Goal: Task Accomplishment & Management: Manage account settings

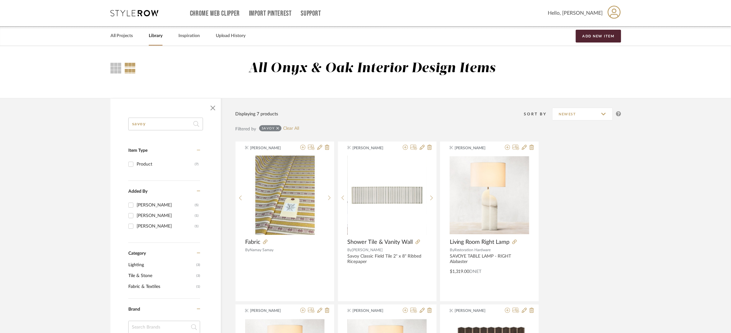
click at [143, 15] on icon at bounding box center [134, 13] width 48 height 6
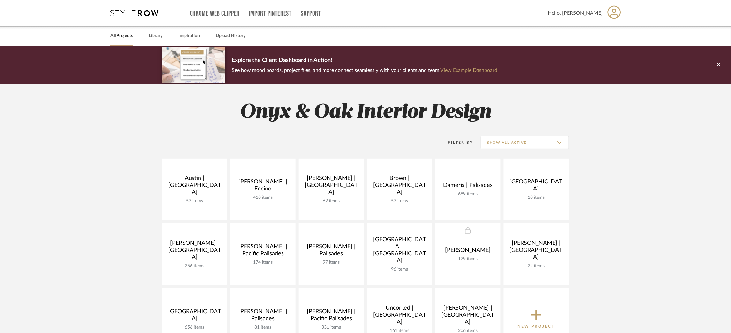
scroll to position [143, 0]
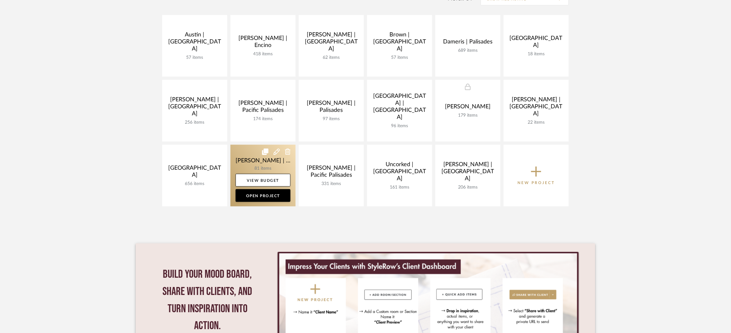
click at [245, 155] on link at bounding box center [262, 176] width 65 height 62
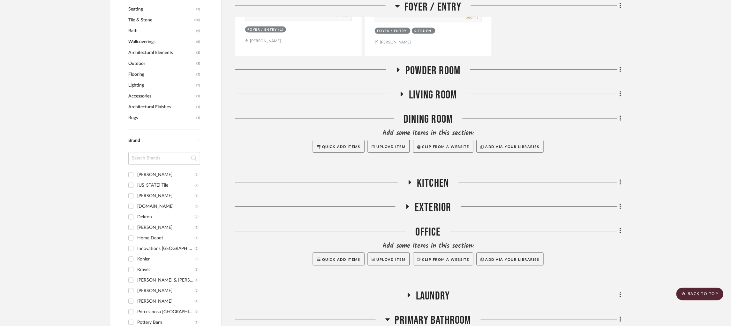
scroll to position [383, 0]
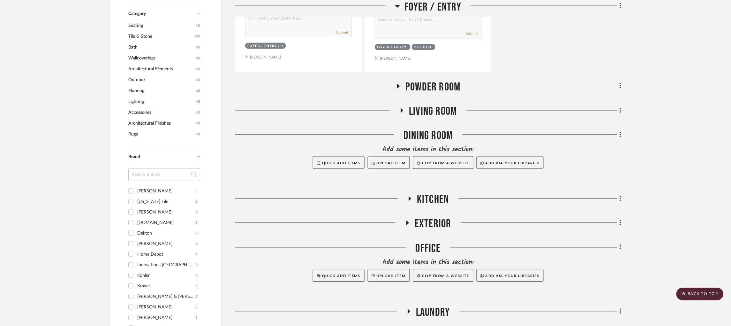
click at [397, 87] on icon at bounding box center [399, 86] width 8 height 5
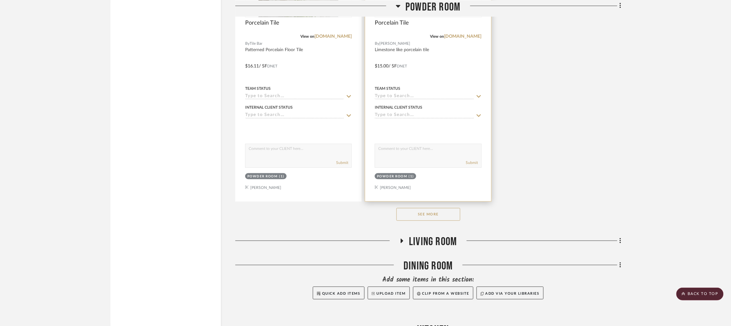
scroll to position [1149, 0]
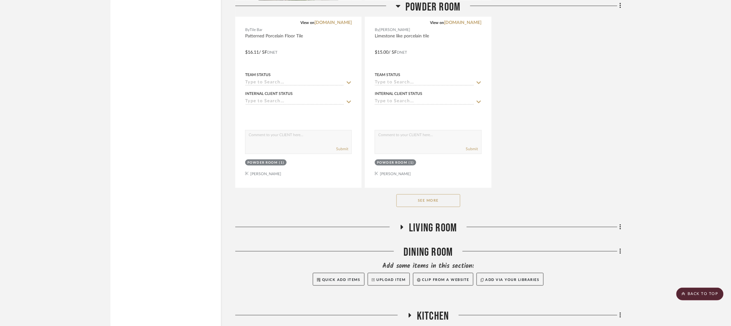
click at [435, 201] on button "See More" at bounding box center [428, 200] width 64 height 13
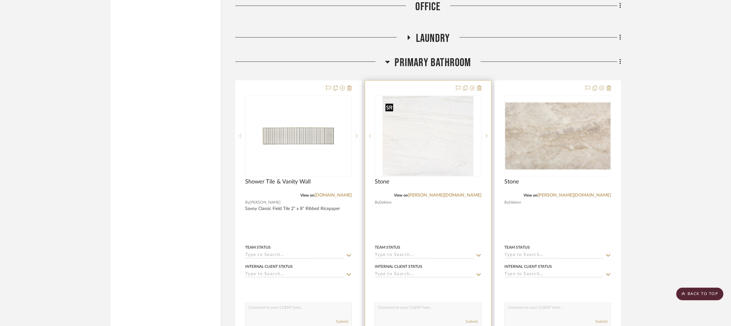
scroll to position [3286, 2]
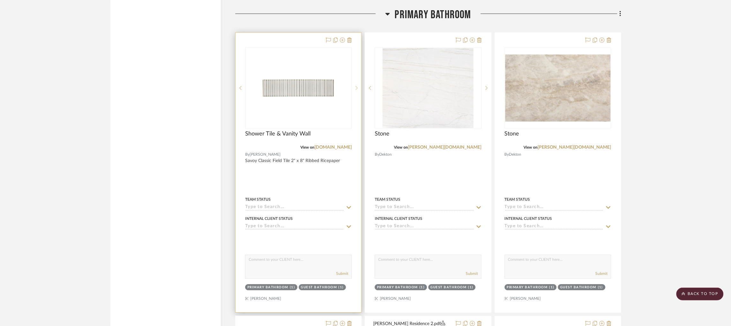
click at [356, 90] on icon at bounding box center [357, 88] width 2 height 4
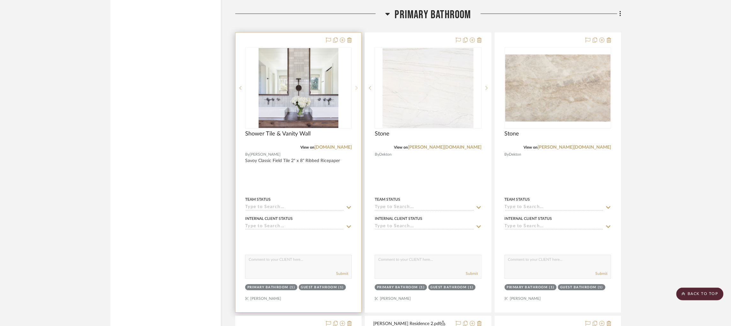
click at [356, 90] on icon at bounding box center [357, 88] width 2 height 4
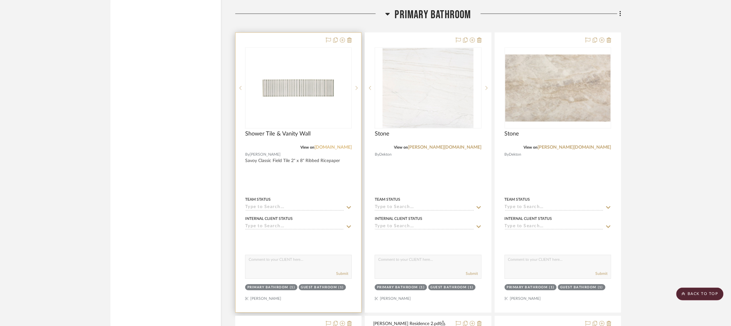
click at [332, 149] on link "[DOMAIN_NAME]" at bounding box center [332, 147] width 37 height 4
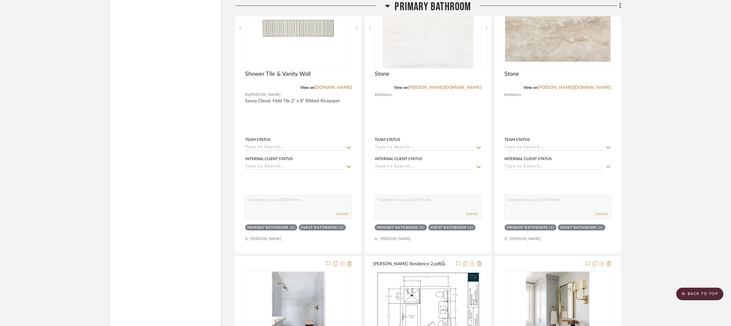
scroll to position [3334, 2]
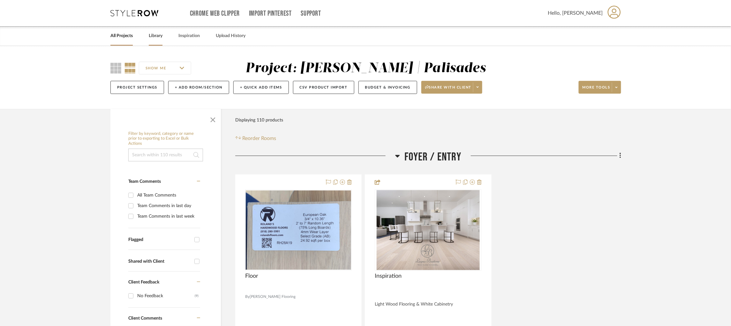
click at [152, 37] on link "Library" at bounding box center [156, 36] width 14 height 9
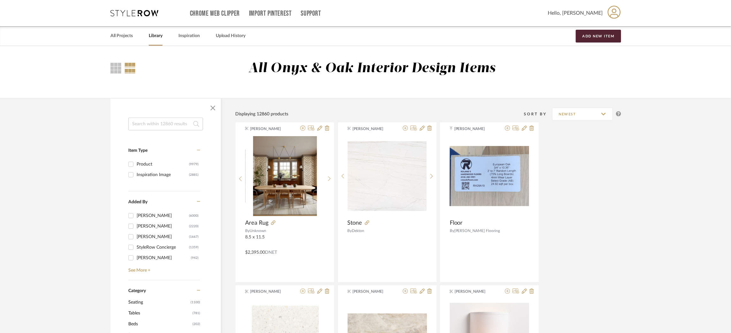
click at [175, 123] on input at bounding box center [165, 123] width 75 height 13
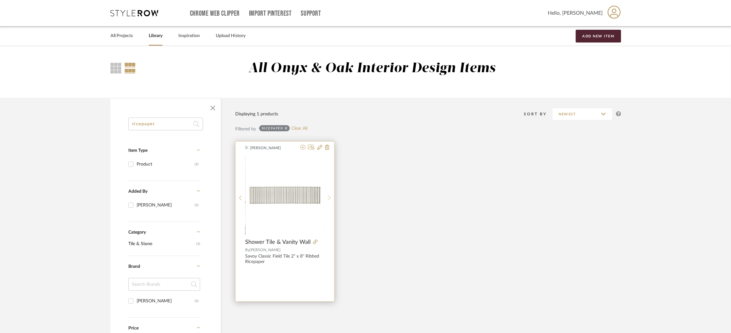
click at [329, 195] on icon at bounding box center [329, 197] width 3 height 5
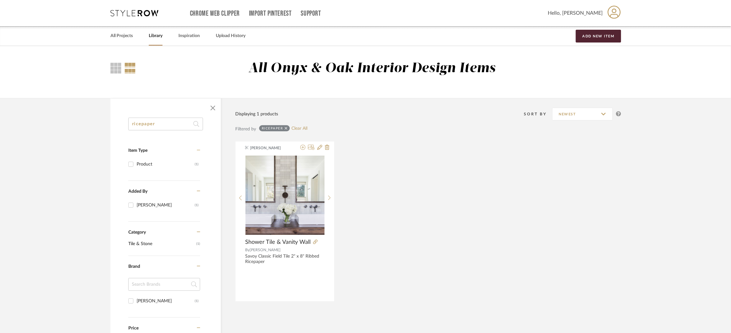
drag, startPoint x: 120, startPoint y: 120, endPoint x: 99, endPoint y: 116, distance: 21.4
click at [99, 116] on library-search-items "ricepaper Item Type Product (1) Added By Felicia Bushman (1) Category Tile & St…" at bounding box center [365, 282] width 731 height 368
type input "ann sack"
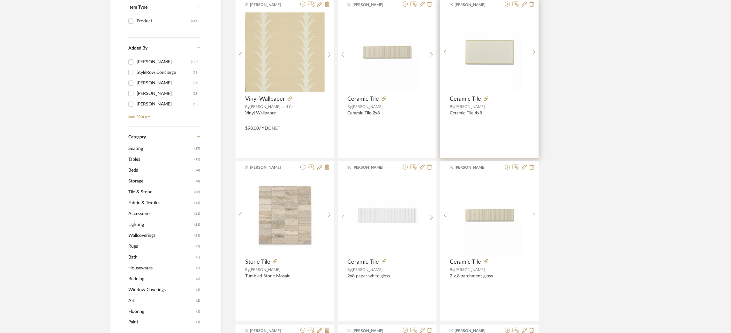
scroll to position [156, 0]
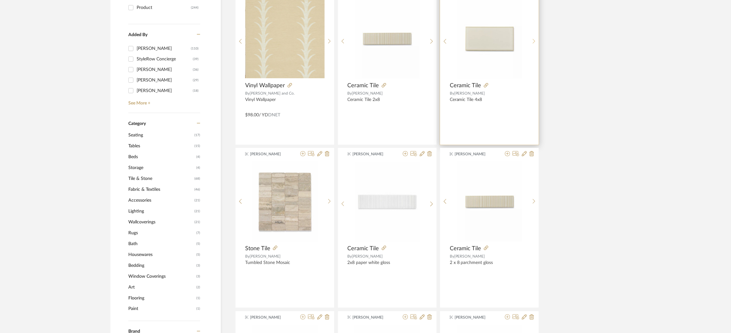
click at [531, 42] on sr-next-btn at bounding box center [534, 41] width 10 height 5
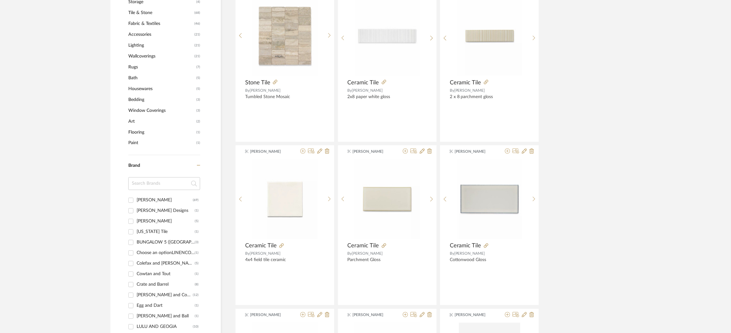
scroll to position [323, 0]
click at [507, 151] on icon at bounding box center [507, 150] width 5 height 5
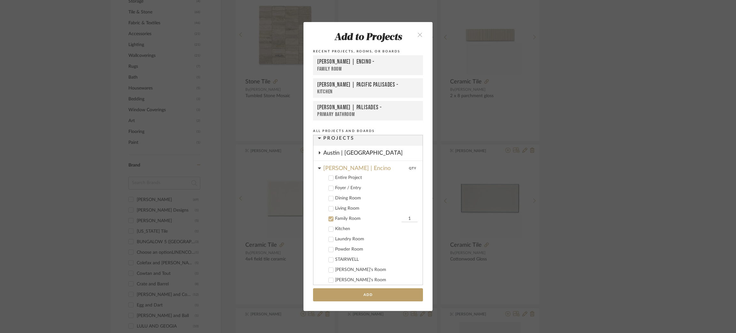
scroll to position [6, 0]
click at [328, 216] on icon at bounding box center [330, 217] width 4 height 4
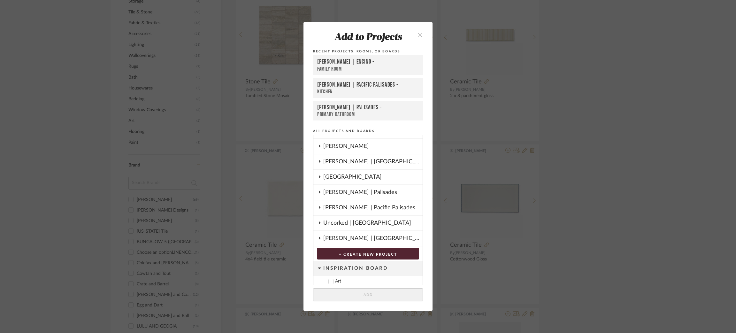
scroll to position [409, 0]
click at [323, 186] on div "[PERSON_NAME] | Palisades" at bounding box center [372, 191] width 99 height 15
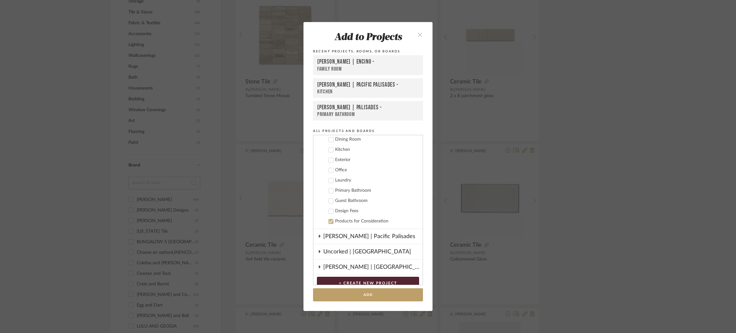
scroll to position [503, 0]
click at [329, 187] on icon at bounding box center [330, 189] width 4 height 4
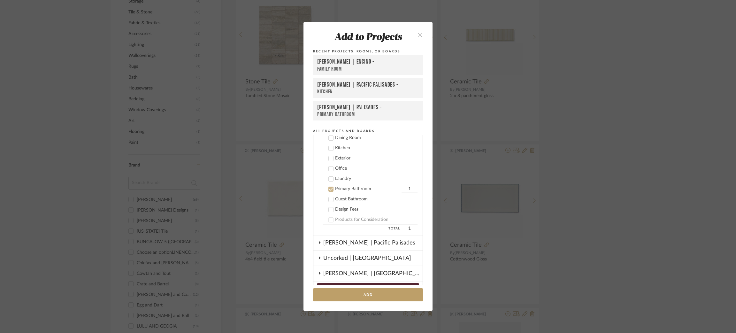
click at [328, 197] on icon at bounding box center [330, 199] width 4 height 4
click at [365, 294] on button "Add" at bounding box center [368, 294] width 110 height 13
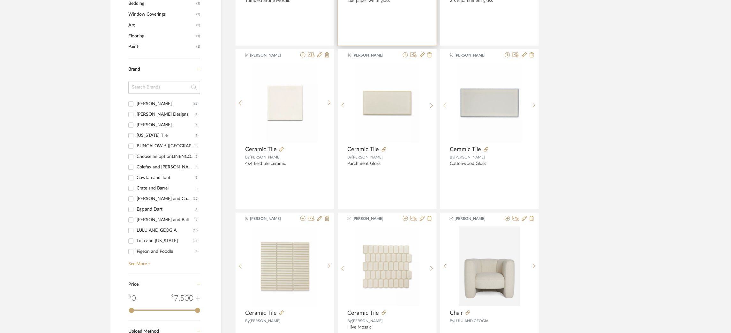
scroll to position [418, 0]
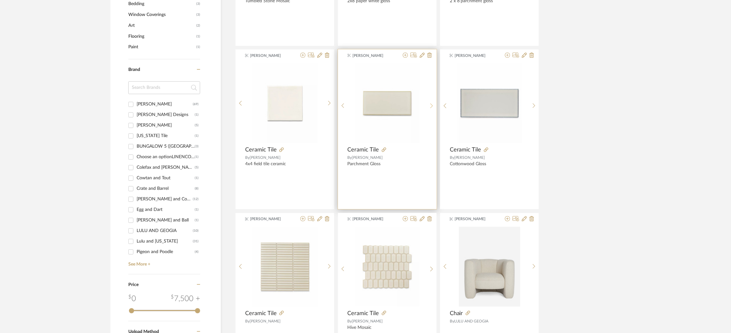
click at [432, 106] on icon at bounding box center [431, 105] width 3 height 5
click at [432, 105] on icon at bounding box center [431, 105] width 3 height 5
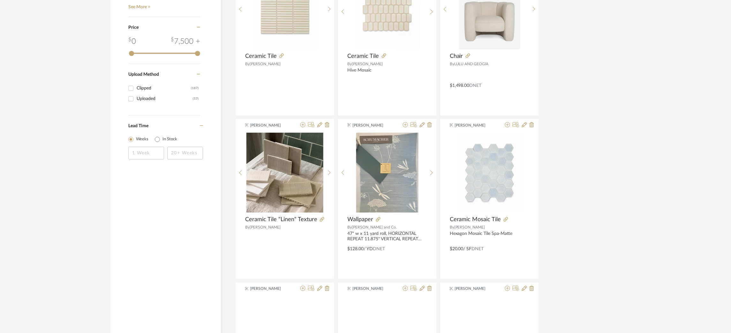
scroll to position [677, 0]
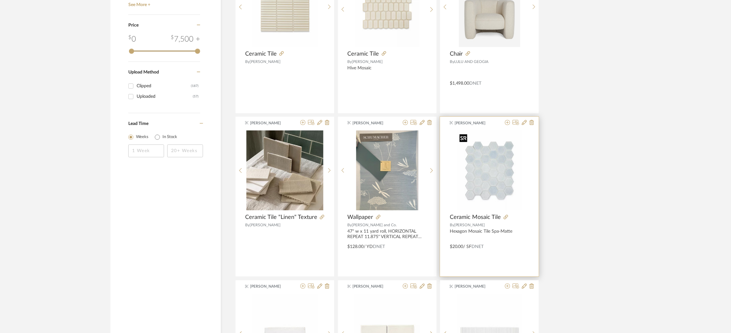
click at [502, 160] on img "0" at bounding box center [489, 170] width 65 height 80
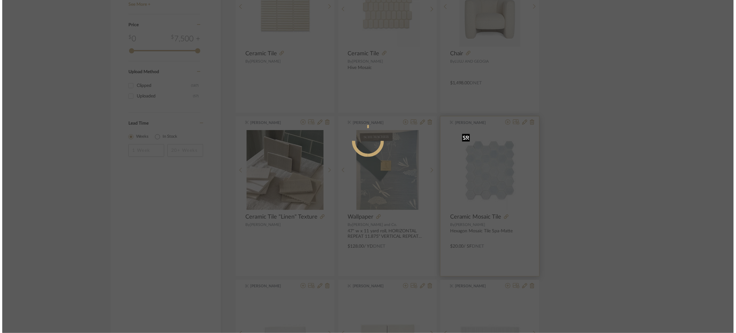
scroll to position [0, 0]
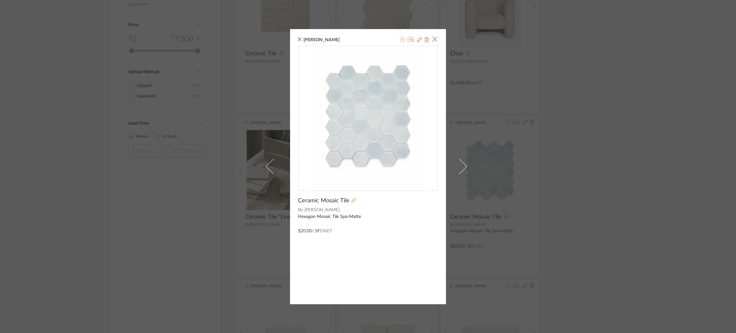
click at [505, 211] on div "Felicia Bushman × Ceramic Mosaic Tile By Ann Sacks Hexagon Mosaic Tile Spa-Matt…" at bounding box center [368, 166] width 736 height 333
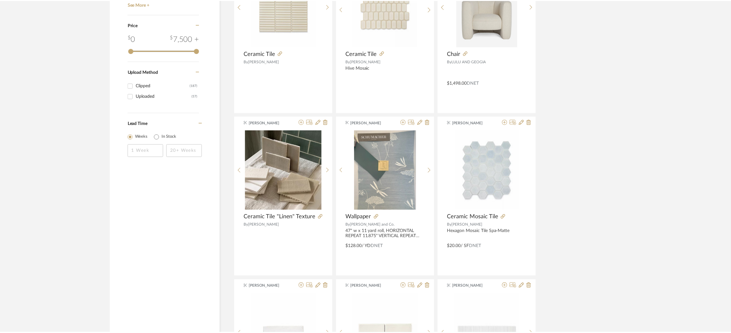
scroll to position [677, 0]
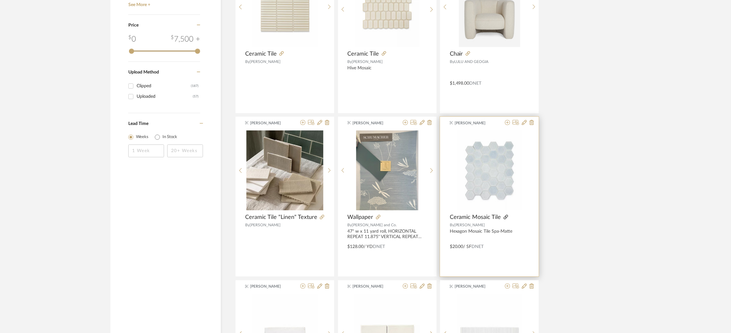
click at [505, 218] on icon at bounding box center [506, 217] width 4 height 4
click at [507, 122] on icon at bounding box center [507, 122] width 5 height 5
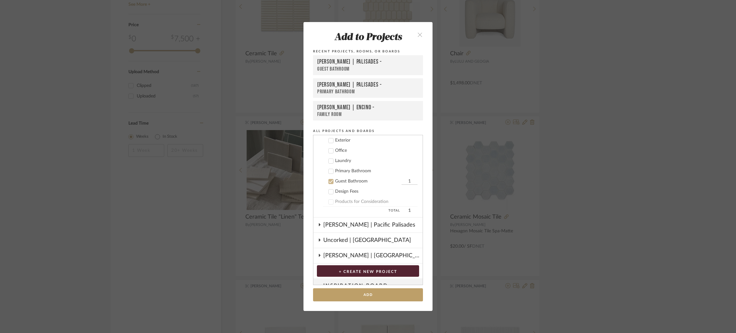
scroll to position [266, 0]
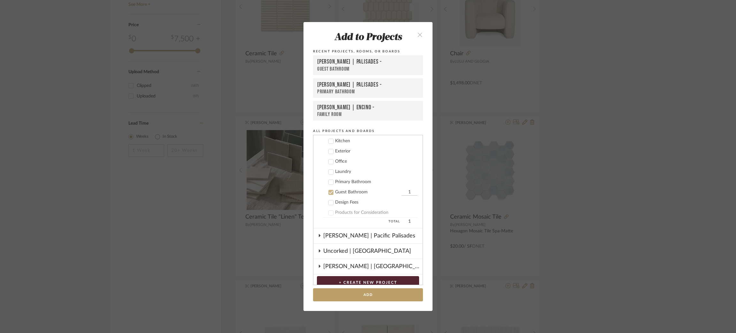
click at [329, 180] on icon at bounding box center [331, 181] width 4 height 3
click at [349, 295] on button "Add" at bounding box center [368, 294] width 110 height 13
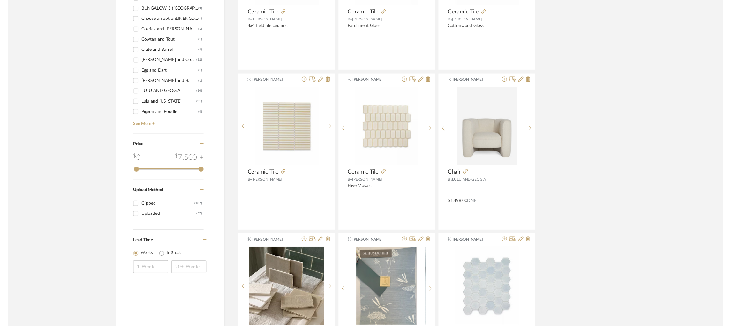
scroll to position [0, 0]
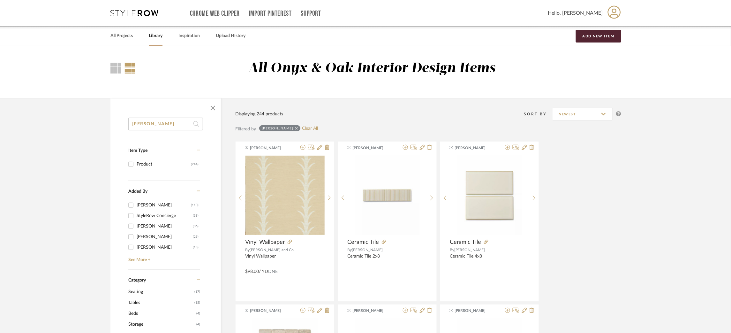
drag, startPoint x: 162, startPoint y: 122, endPoint x: 124, endPoint y: 117, distance: 39.2
click at [139, 13] on icon at bounding box center [134, 13] width 48 height 6
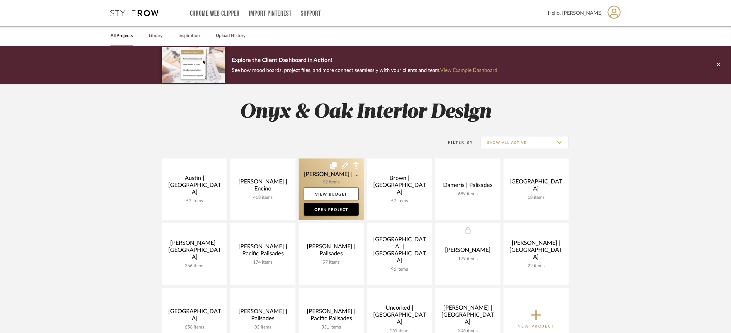
click at [306, 176] on link at bounding box center [331, 189] width 65 height 62
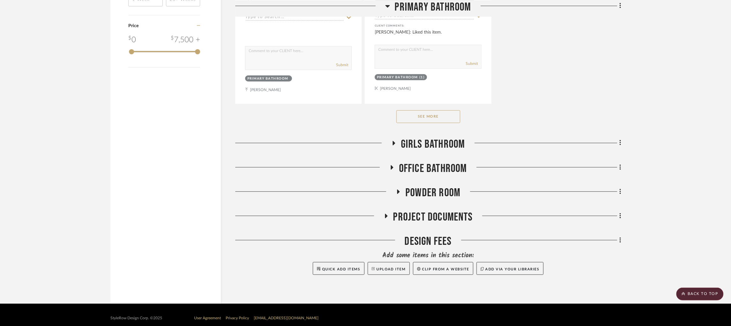
scroll to position [947, 0]
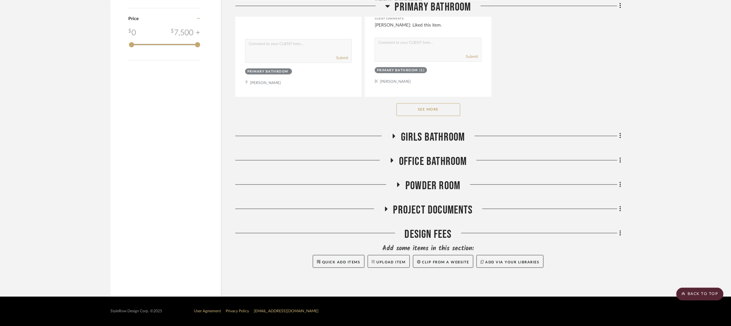
click at [402, 185] on icon at bounding box center [399, 184] width 8 height 5
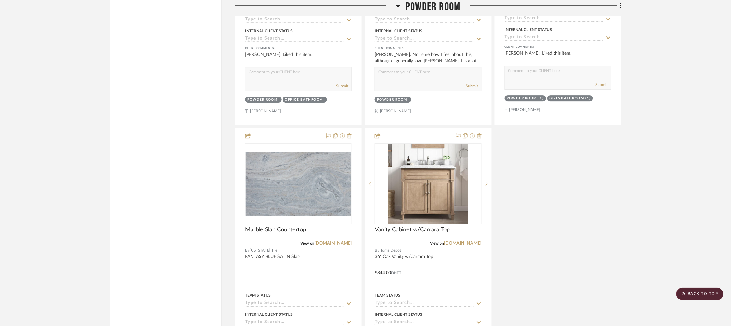
scroll to position [1590, 0]
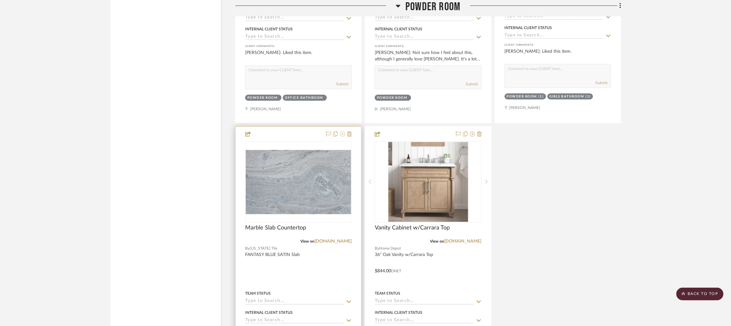
click at [342, 136] on icon at bounding box center [342, 133] width 5 height 5
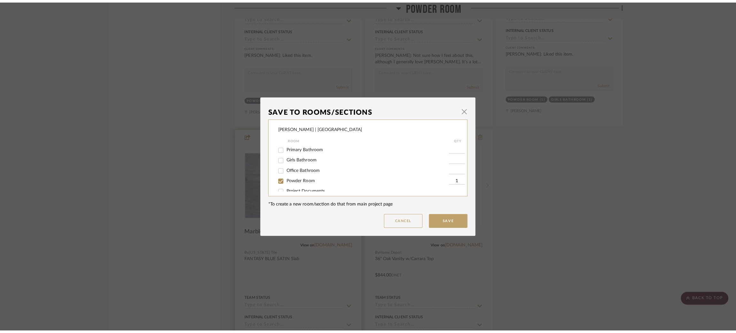
scroll to position [0, 0]
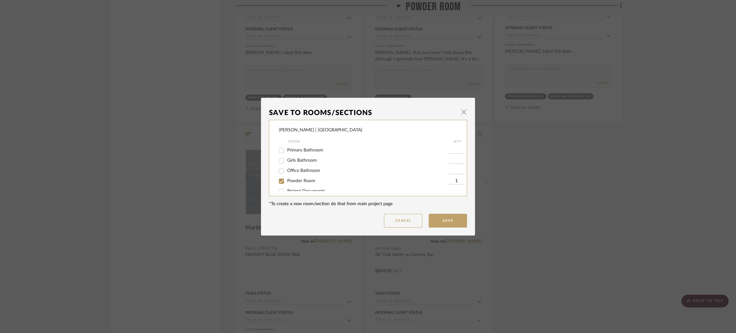
click at [565, 304] on div "Save To Rooms/Sections × Breckenridge-Tchen | Manhattan Beach Room QTY Primary …" at bounding box center [368, 166] width 736 height 333
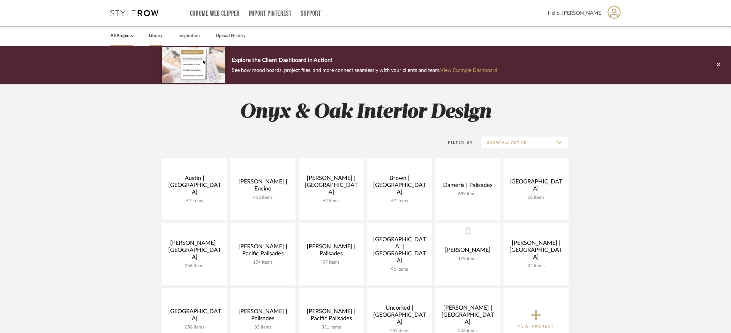
click at [157, 36] on link "Library" at bounding box center [156, 36] width 14 height 9
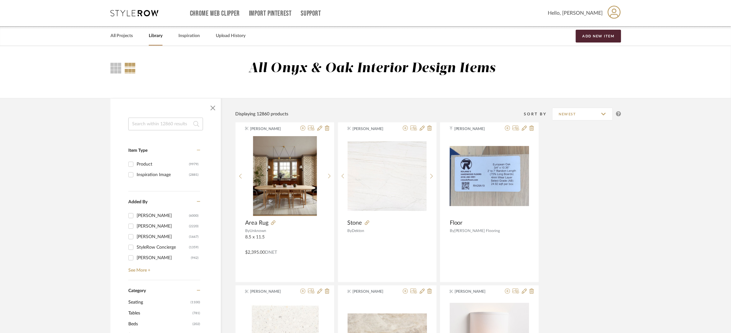
click at [142, 125] on input at bounding box center [165, 123] width 75 height 13
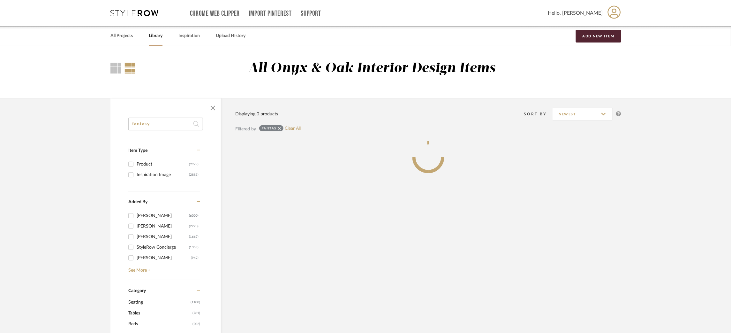
type input "fantasy"
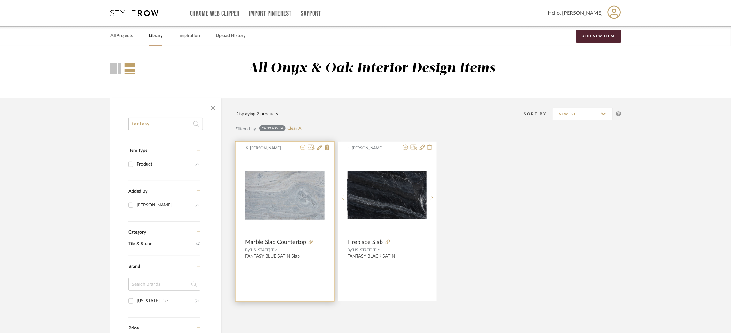
click at [303, 148] on icon at bounding box center [302, 147] width 5 height 5
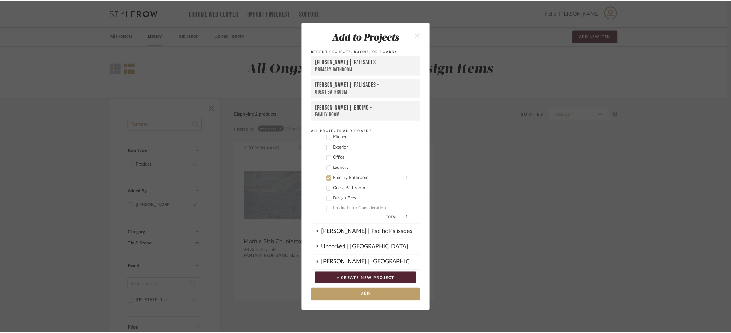
scroll to position [255, 0]
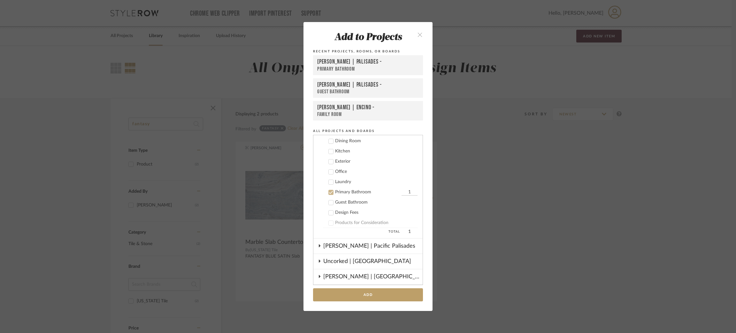
click at [328, 200] on icon at bounding box center [330, 202] width 4 height 4
click at [357, 293] on button "Add" at bounding box center [368, 294] width 110 height 13
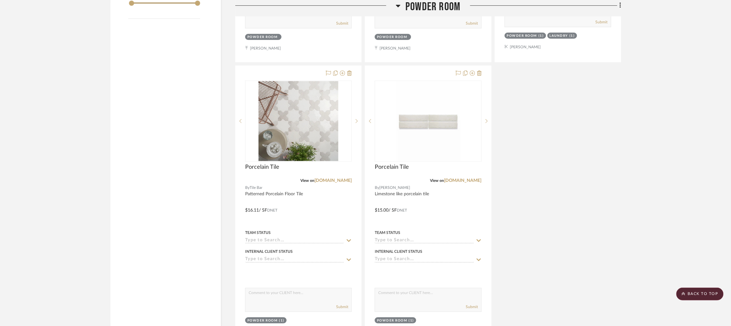
scroll to position [1149, 0]
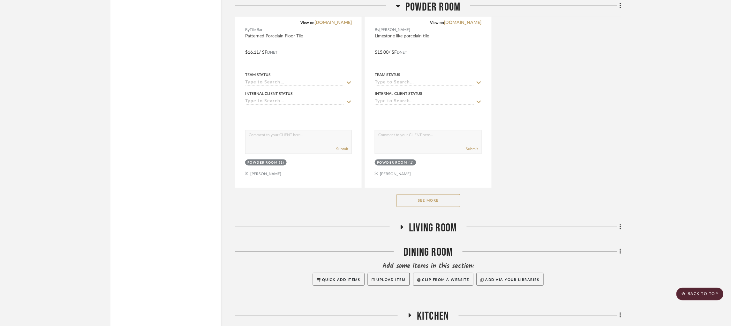
click at [451, 203] on button "See More" at bounding box center [428, 200] width 64 height 13
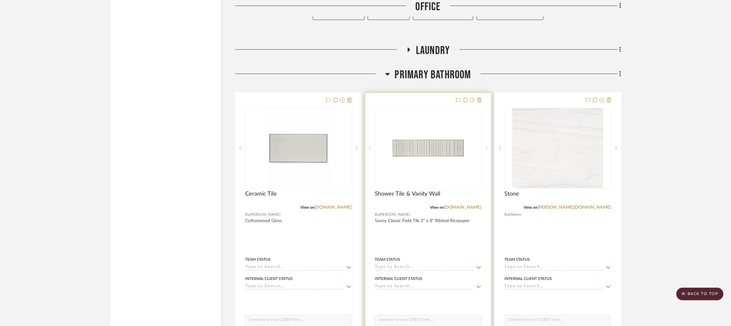
scroll to position [3256, 0]
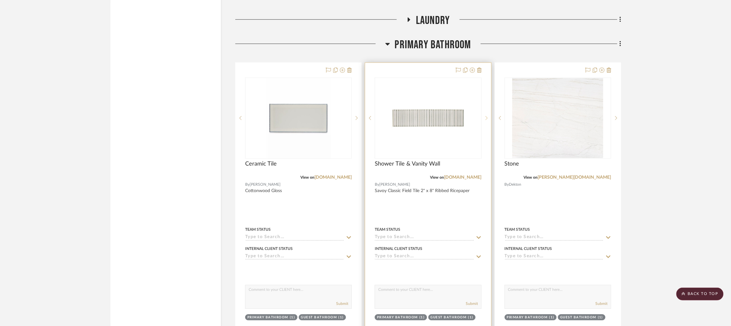
click at [487, 119] on div at bounding box center [487, 117] width 10 height 81
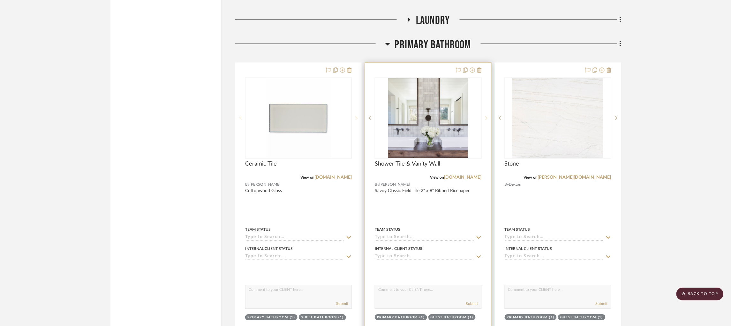
click at [487, 119] on div at bounding box center [487, 117] width 10 height 81
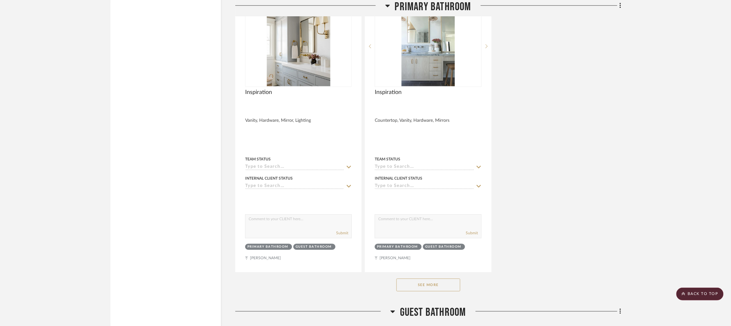
scroll to position [4022, 0]
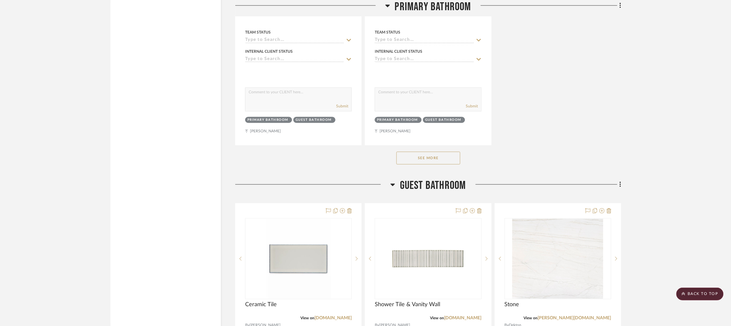
click at [442, 162] on button "See More" at bounding box center [428, 158] width 64 height 13
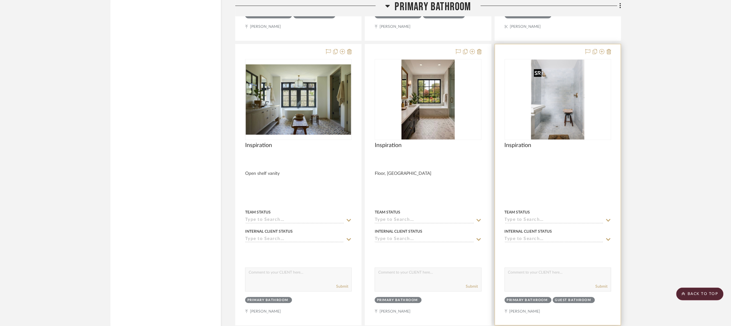
scroll to position [4175, 0]
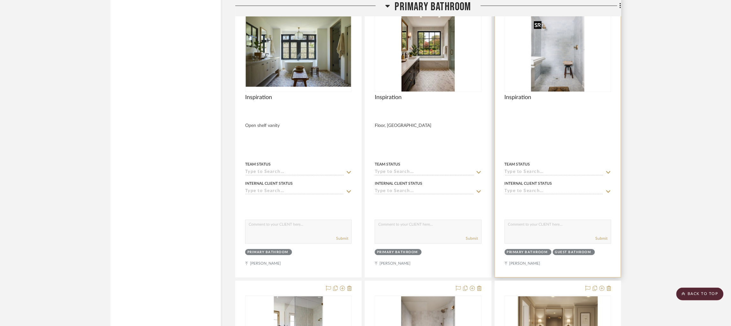
click at [570, 62] on img "0" at bounding box center [557, 51] width 53 height 80
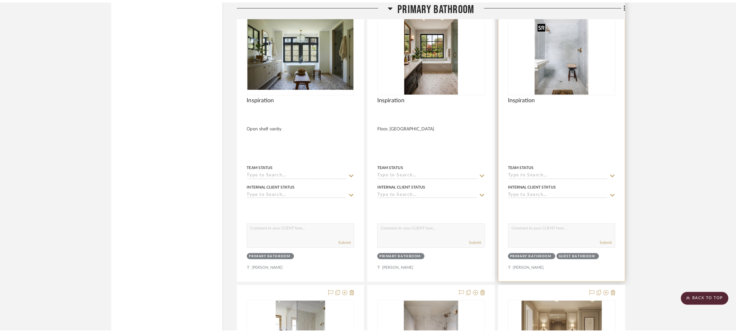
scroll to position [0, 0]
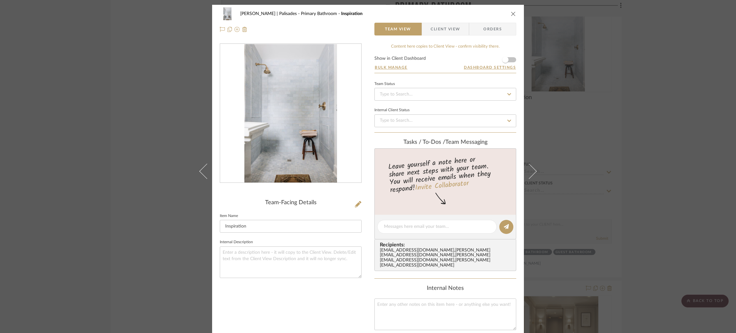
click at [590, 99] on div "Strahan | Palisades Primary Bathroom Inspiration Team View Client View Orders T…" at bounding box center [368, 166] width 736 height 333
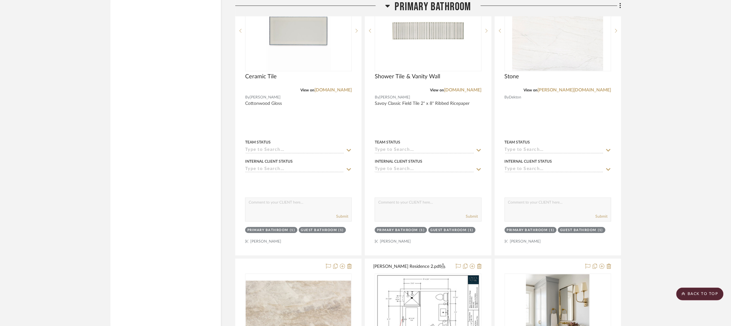
scroll to position [3265, 0]
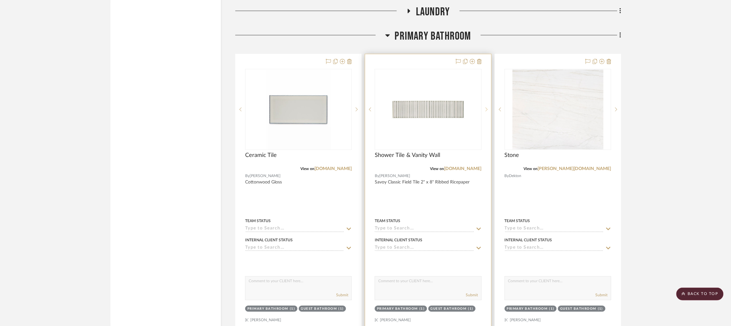
click at [485, 111] on sr-next-btn at bounding box center [487, 109] width 10 height 4
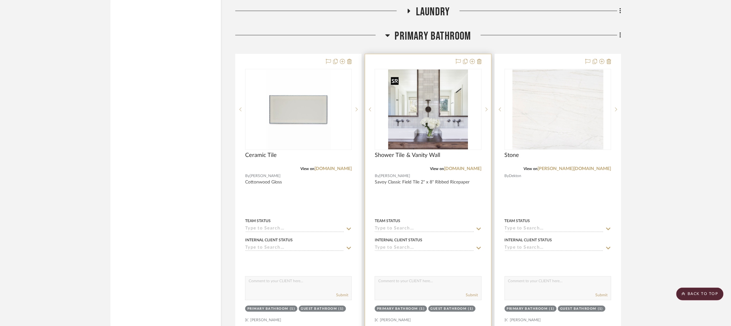
click at [430, 96] on img "1" at bounding box center [428, 109] width 80 height 80
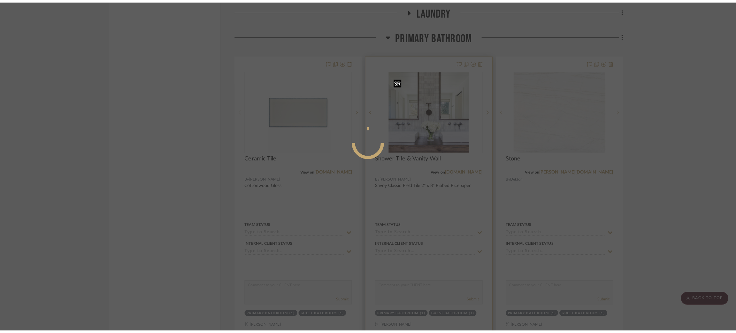
scroll to position [0, 0]
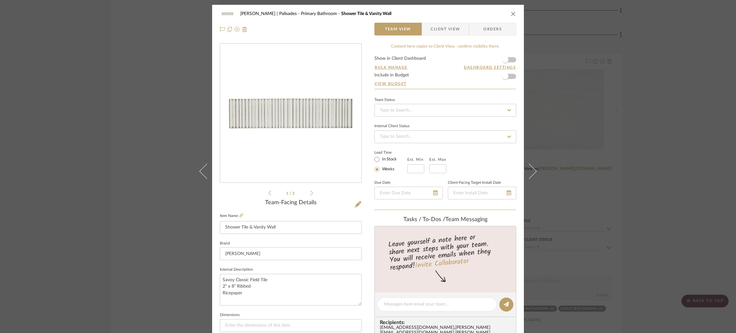
click at [310, 192] on icon at bounding box center [311, 192] width 3 height 5
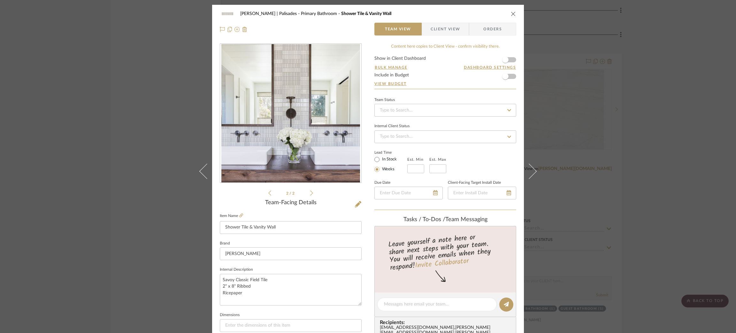
click at [178, 106] on div "Strahan | Palisades Primary Bathroom Shower Tile & Vanity Wall Team View Client…" at bounding box center [368, 166] width 736 height 333
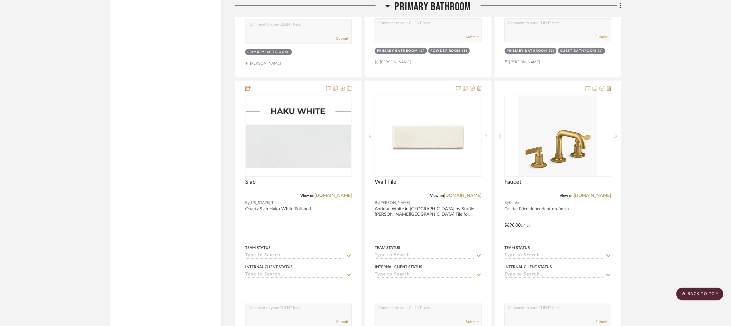
scroll to position [5228, 0]
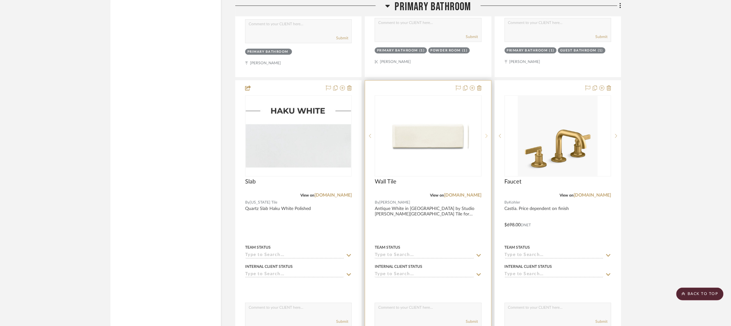
click at [487, 138] on icon at bounding box center [487, 135] width 2 height 4
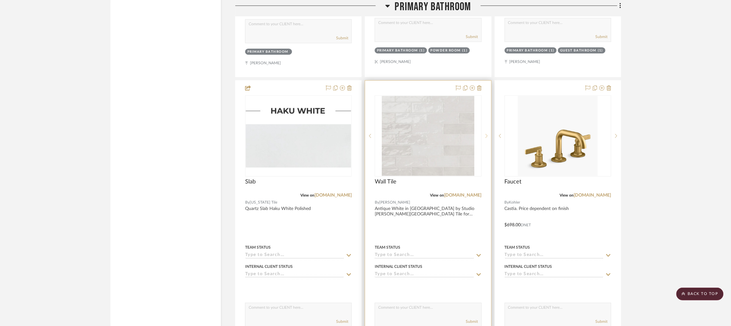
click at [487, 138] on icon at bounding box center [487, 135] width 2 height 4
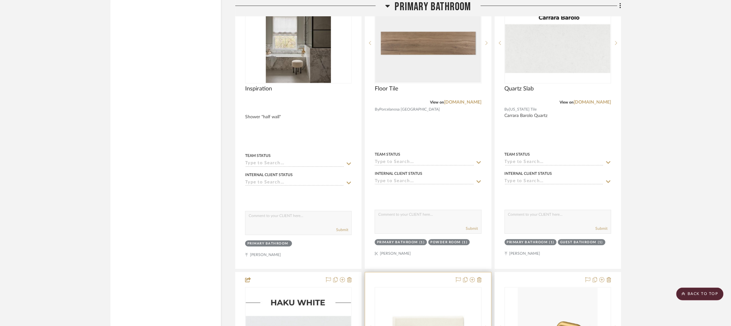
scroll to position [5180, 0]
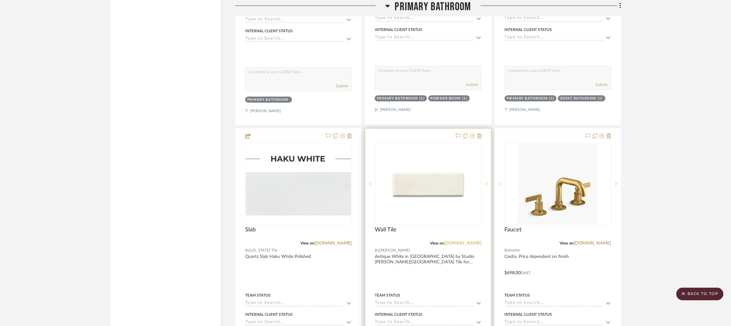
click at [460, 245] on link "[DOMAIN_NAME]" at bounding box center [462, 243] width 37 height 4
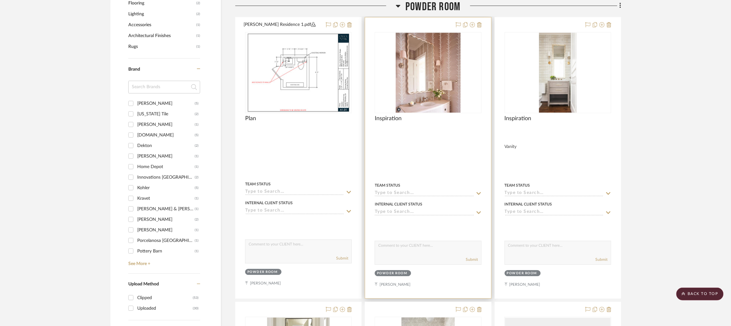
scroll to position [287, 0]
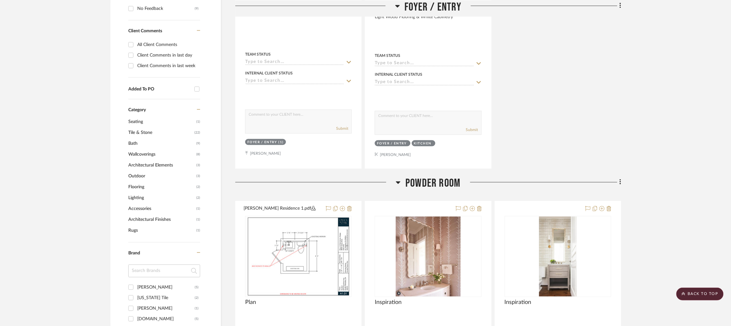
click at [397, 183] on icon at bounding box center [398, 182] width 4 height 3
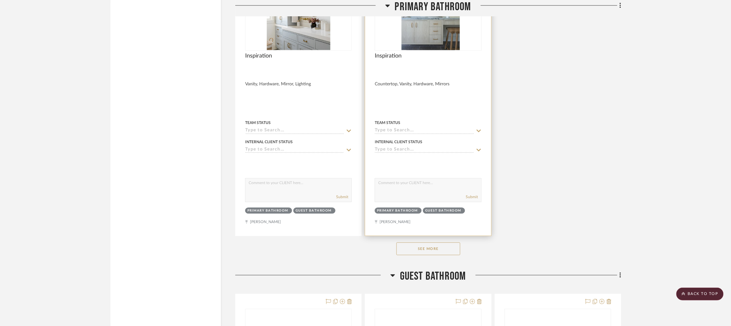
scroll to position [1426, 0]
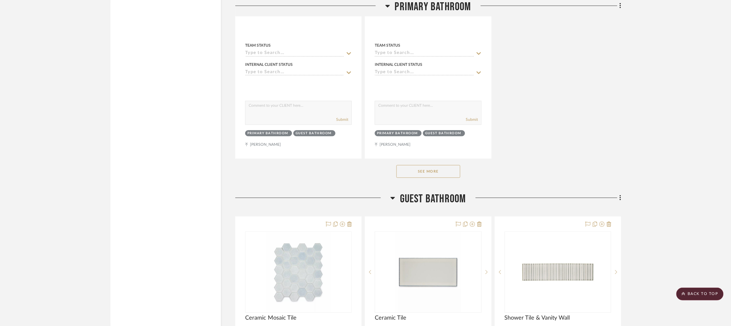
click at [436, 170] on button "See More" at bounding box center [428, 171] width 64 height 13
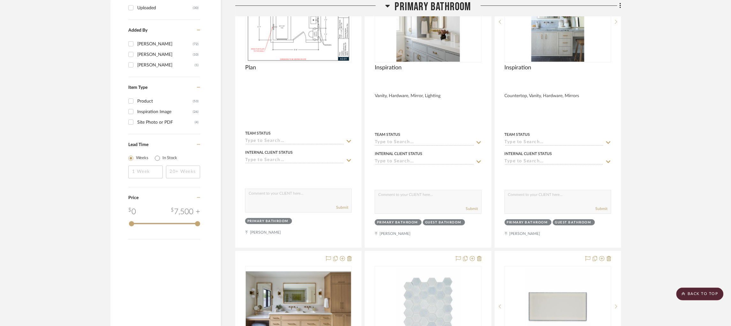
scroll to position [719, 0]
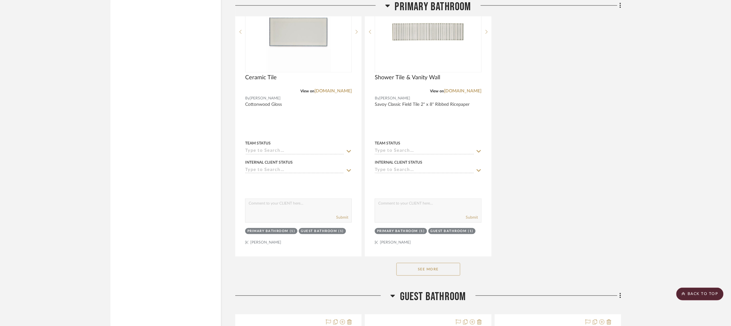
scroll to position [1372, 0]
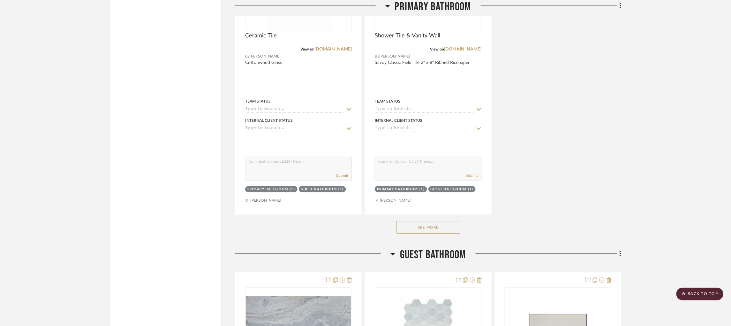
click at [443, 225] on button "See More" at bounding box center [428, 227] width 64 height 13
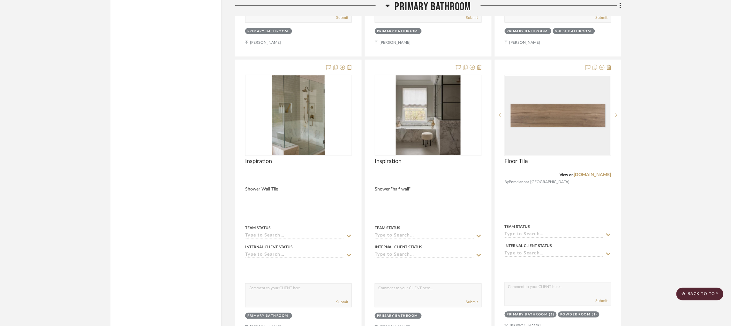
scroll to position [2098, 0]
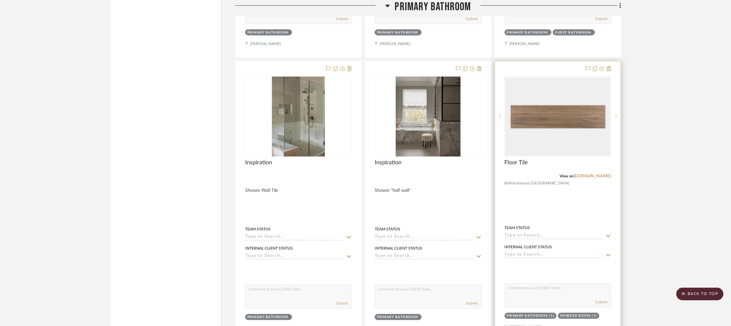
click at [618, 119] on sr-next-btn at bounding box center [616, 116] width 10 height 4
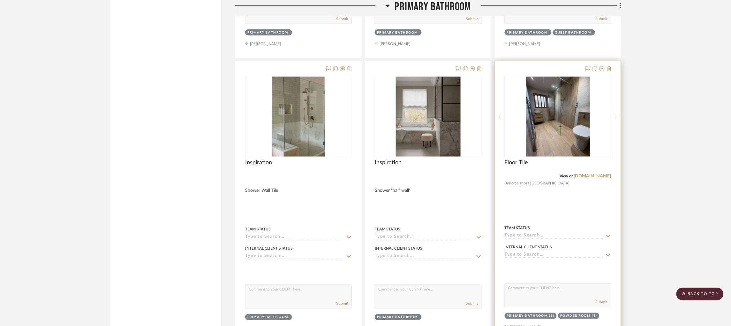
click at [618, 119] on sr-next-btn at bounding box center [616, 116] width 10 height 4
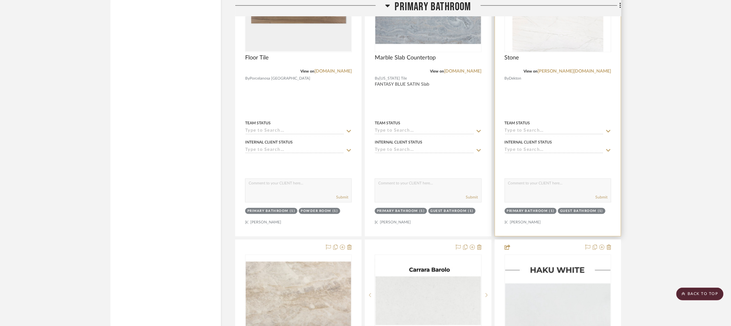
scroll to position [2155, 0]
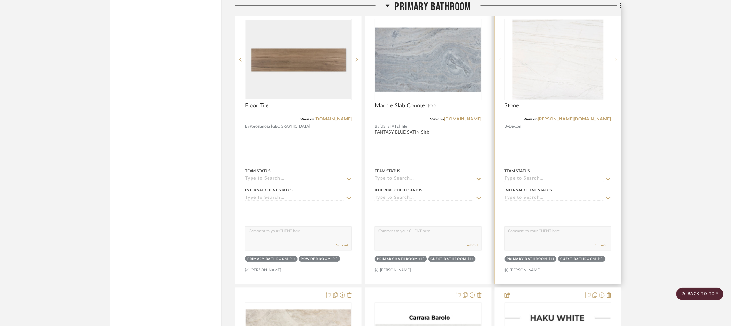
click at [617, 62] on sr-next-btn at bounding box center [616, 59] width 10 height 4
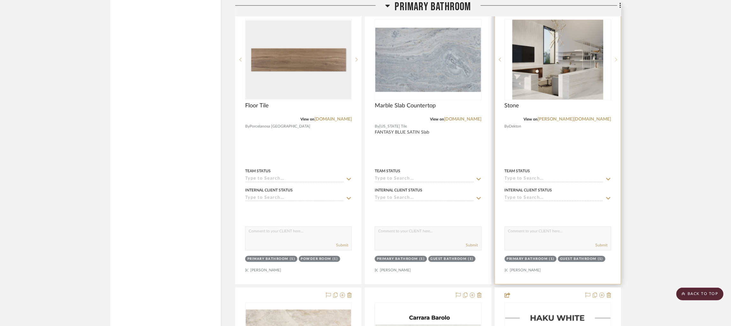
click at [617, 62] on sr-next-btn at bounding box center [616, 59] width 10 height 4
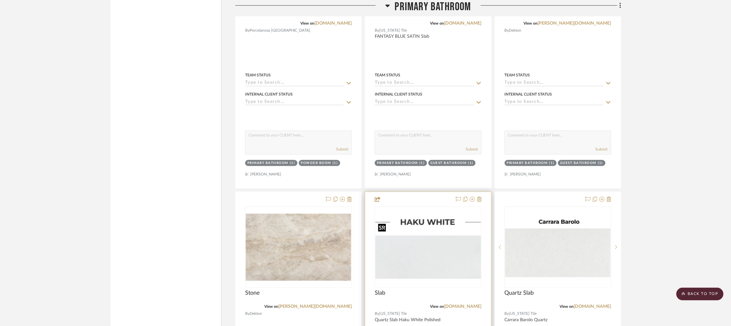
scroll to position [2107, 0]
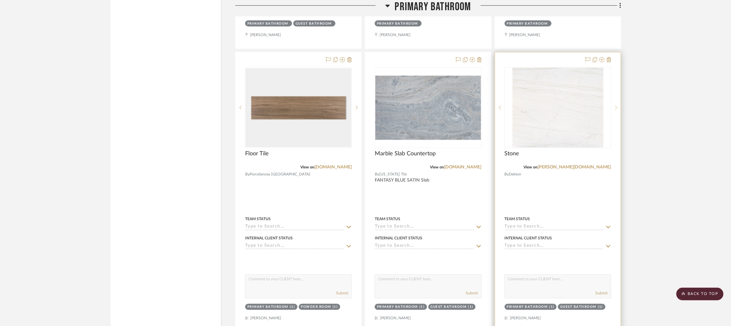
click at [617, 110] on sr-next-btn at bounding box center [616, 107] width 10 height 4
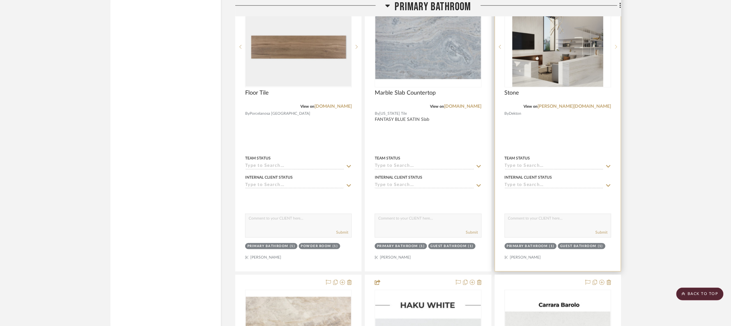
scroll to position [2299, 0]
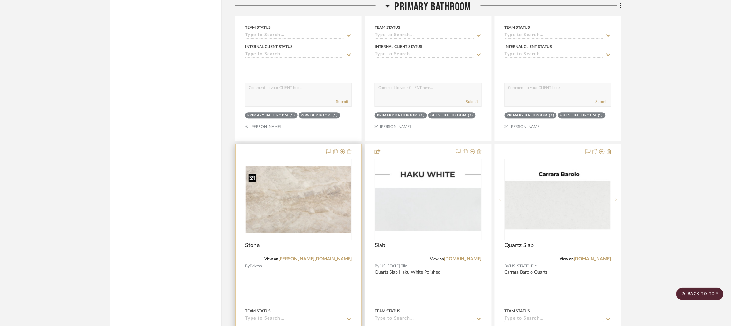
click at [328, 211] on img "0" at bounding box center [298, 199] width 105 height 67
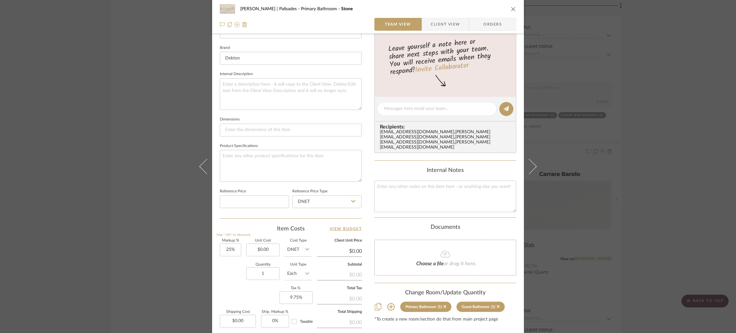
scroll to position [258, 0]
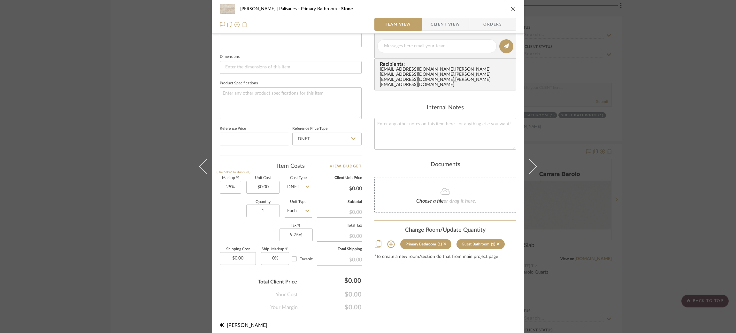
click at [443, 242] on icon at bounding box center [444, 243] width 3 height 3
click at [159, 137] on div "Strahan | Palisades Guest Bathroom Stone Team View Client View Orders Team-Faci…" at bounding box center [368, 166] width 736 height 333
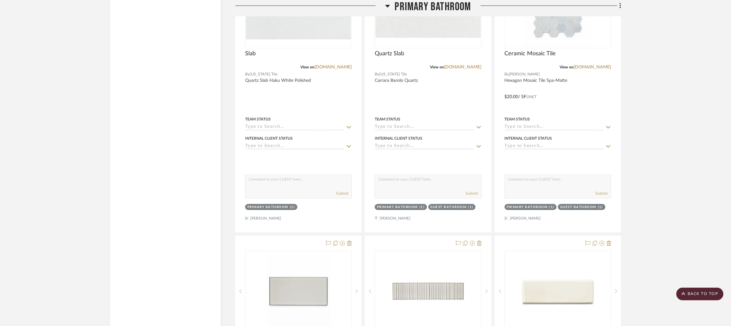
scroll to position [2634, 0]
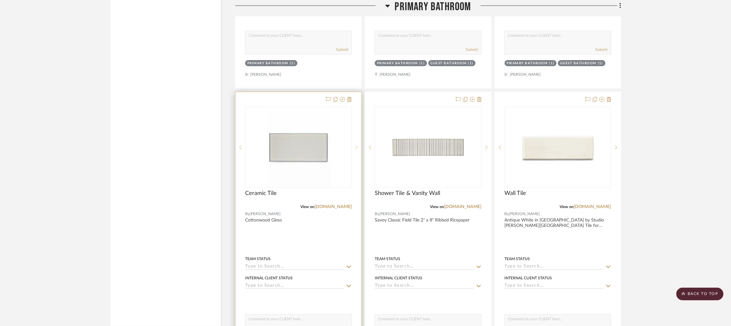
click at [356, 149] on icon at bounding box center [357, 147] width 2 height 4
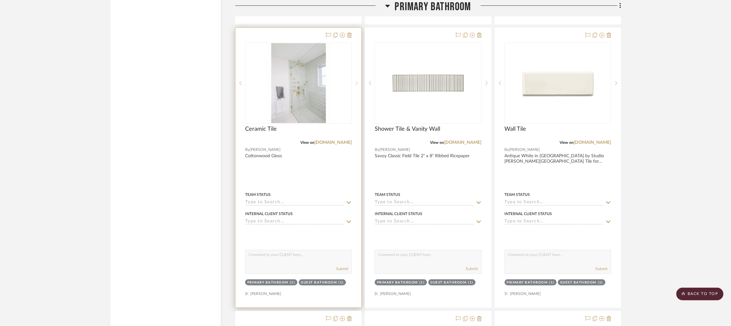
scroll to position [2682, 0]
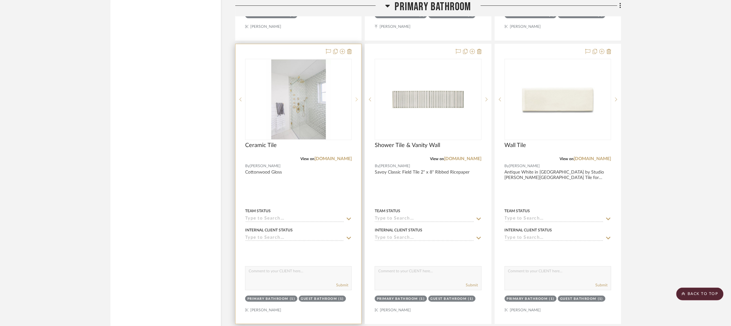
click at [358, 102] on sr-next-btn at bounding box center [357, 99] width 10 height 4
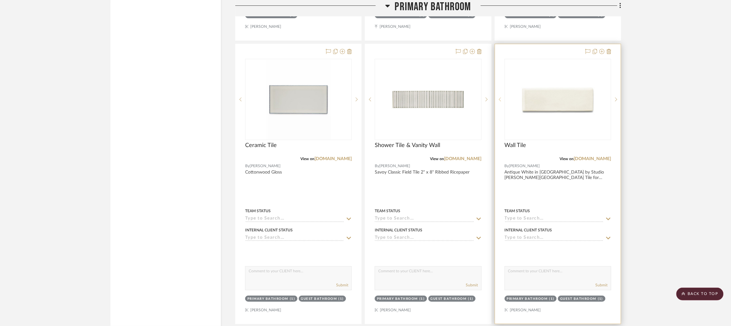
click at [501, 102] on sr-prev-btn at bounding box center [500, 99] width 10 height 4
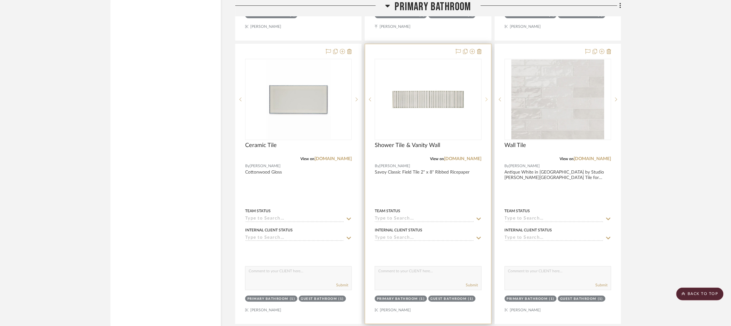
click at [486, 102] on icon at bounding box center [487, 99] width 2 height 4
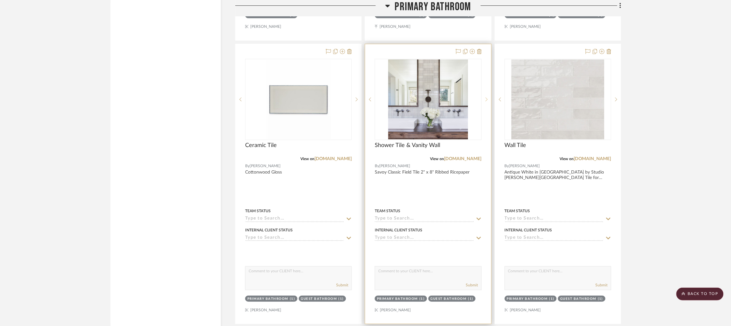
click at [486, 102] on icon at bounding box center [487, 99] width 2 height 4
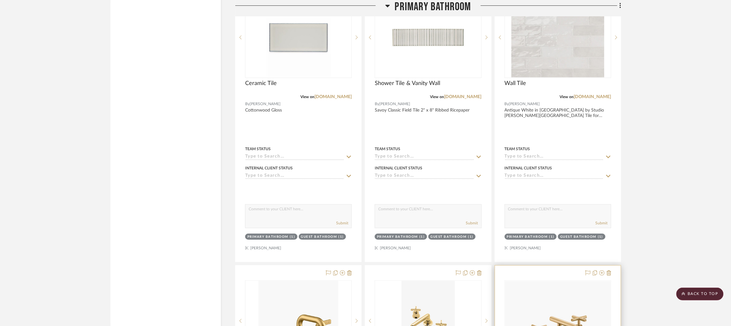
scroll to position [2634, 0]
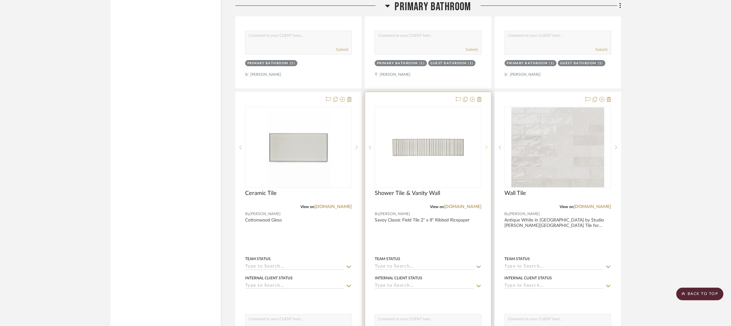
click at [487, 149] on icon at bounding box center [487, 147] width 2 height 4
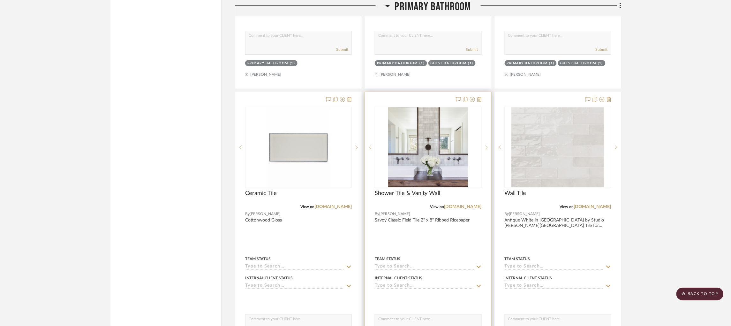
click at [487, 149] on icon at bounding box center [487, 147] width 2 height 4
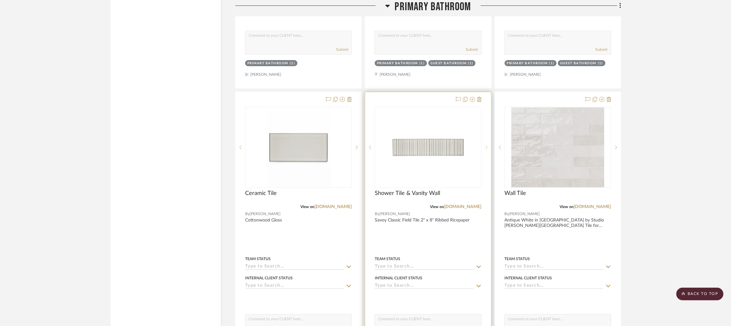
click at [487, 149] on icon at bounding box center [487, 147] width 2 height 4
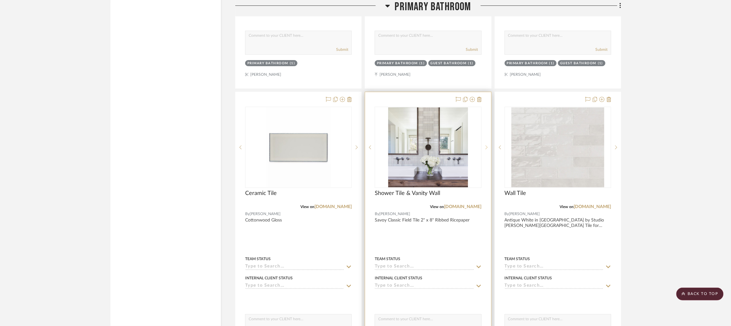
click at [487, 149] on icon at bounding box center [487, 147] width 2 height 4
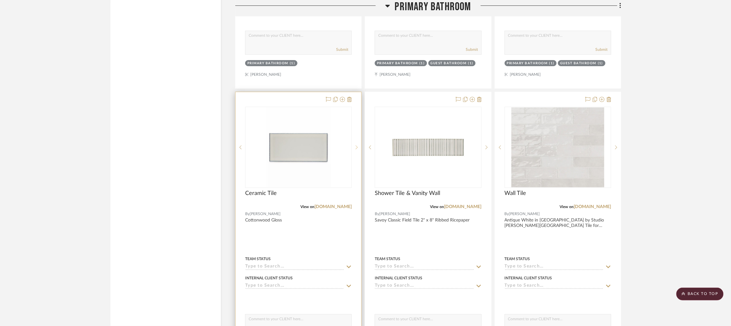
click at [355, 149] on sr-next-btn at bounding box center [357, 147] width 10 height 4
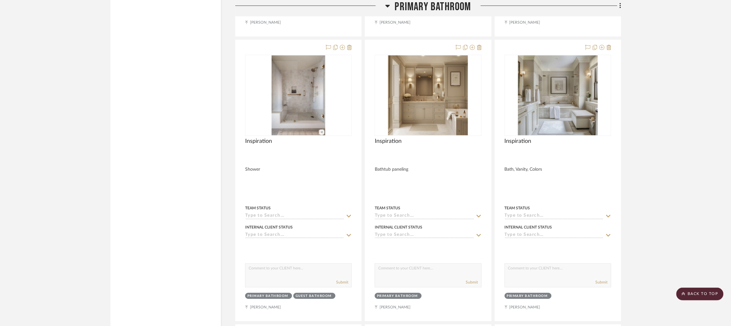
scroll to position [1548, 2]
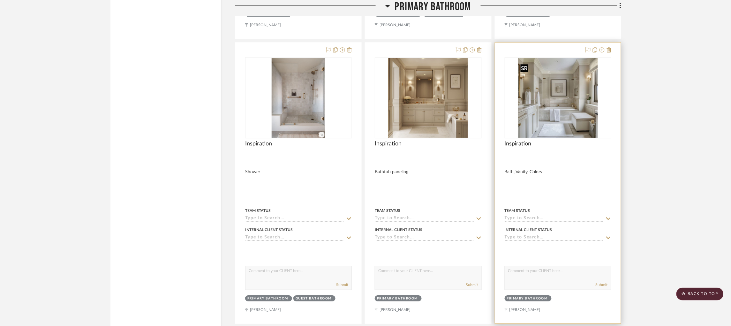
click at [575, 111] on img "0" at bounding box center [558, 98] width 80 height 80
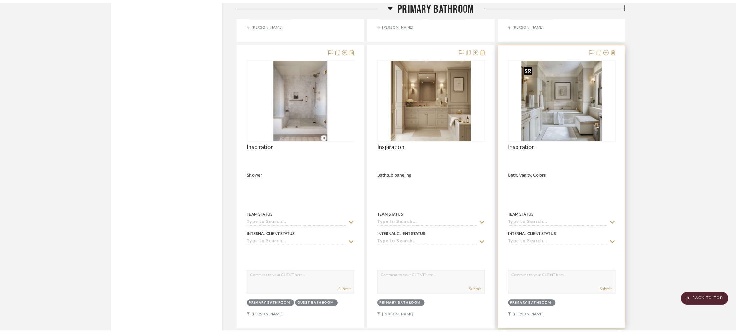
scroll to position [0, 0]
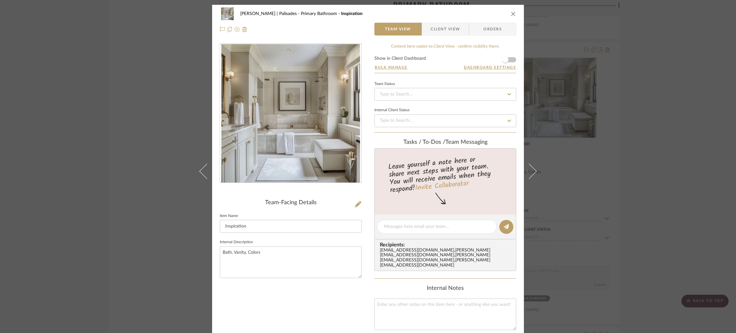
click at [99, 162] on div "Strahan | Palisades Primary Bathroom Inspiration Team View Client View Orders T…" at bounding box center [368, 166] width 736 height 333
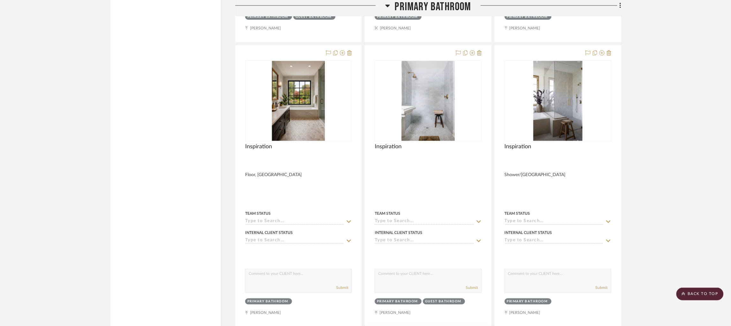
scroll to position [1260, 2]
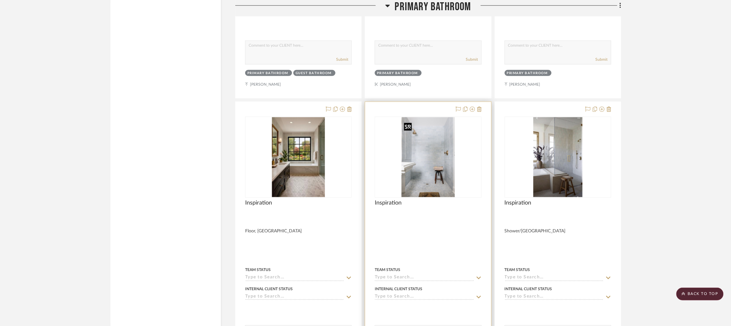
click at [414, 191] on img "0" at bounding box center [428, 157] width 53 height 80
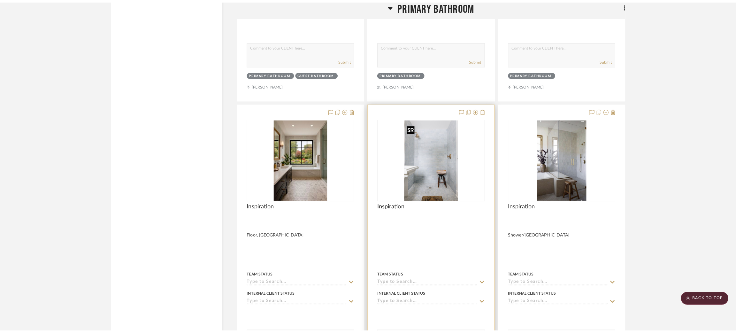
scroll to position [0, 0]
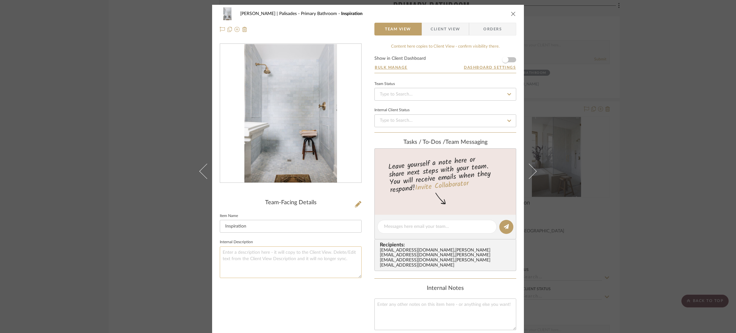
click at [280, 252] on textarea at bounding box center [291, 262] width 142 height 32
type textarea "Shower"
click at [432, 314] on textarea at bounding box center [445, 314] width 142 height 32
click at [91, 146] on div "Strahan | Palisades Primary Bathroom Inspiration Team View Client View Orders T…" at bounding box center [368, 166] width 736 height 333
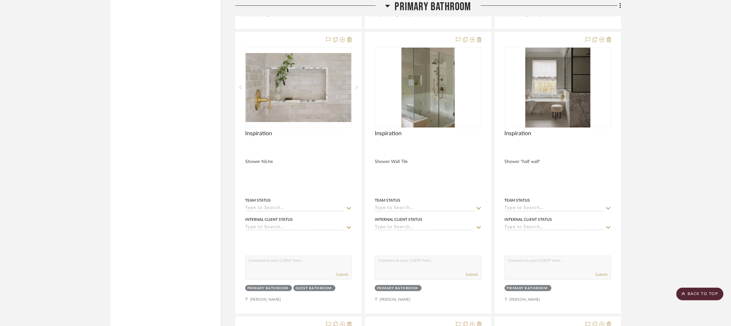
scroll to position [1844, 0]
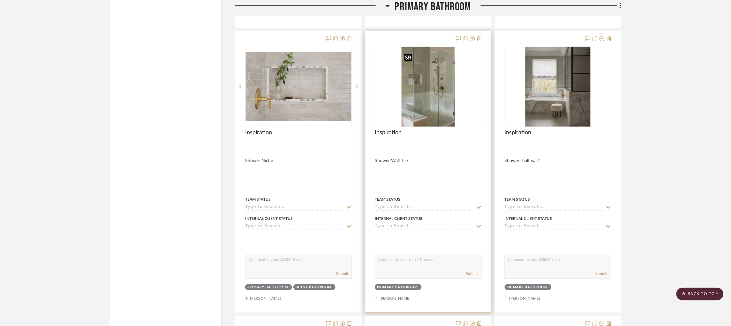
click at [431, 90] on img "0" at bounding box center [428, 87] width 53 height 80
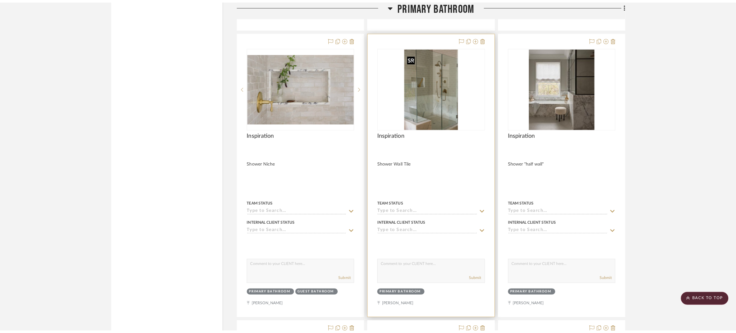
scroll to position [0, 0]
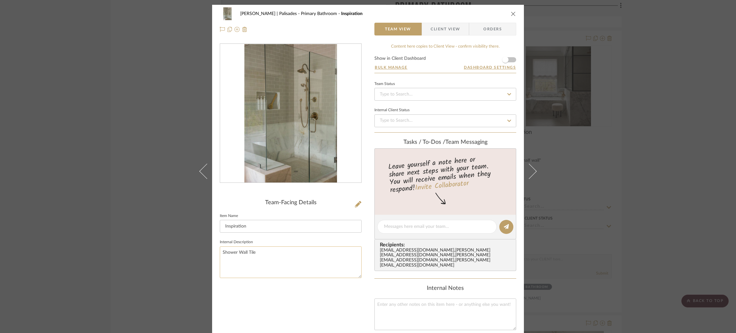
click at [259, 252] on textarea "Shower Wall Tile" at bounding box center [291, 262] width 142 height 32
click at [246, 250] on textarea "Shower Wall Tile" at bounding box center [291, 262] width 142 height 32
drag, startPoint x: 271, startPoint y: 252, endPoint x: 260, endPoint y: 251, distance: 11.6
click at [260, 251] on textarea "Shower Wall Detail Tile" at bounding box center [291, 262] width 142 height 32
click at [260, 251] on textarea "Shower Wall Detail" at bounding box center [291, 262] width 142 height 32
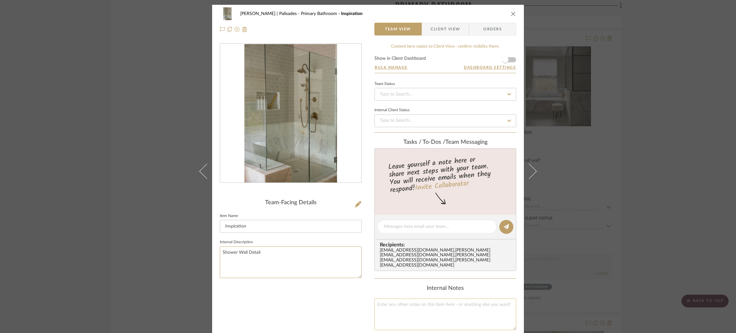
type textarea "Shower Wall Detail"
click at [406, 309] on textarea at bounding box center [445, 314] width 142 height 32
click at [108, 143] on div "Strahan | Palisades Primary Bathroom Inspiration Team View Client View Orders T…" at bounding box center [368, 166] width 736 height 333
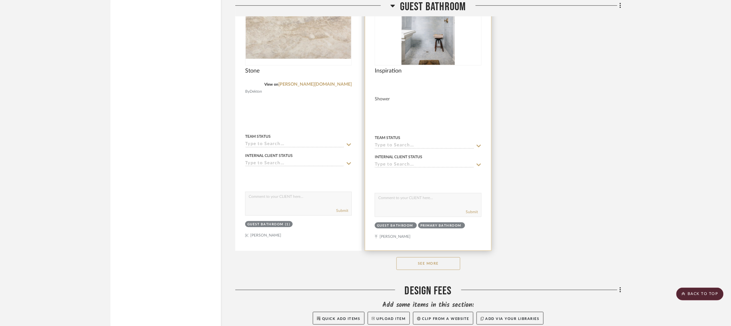
scroll to position [4845, 0]
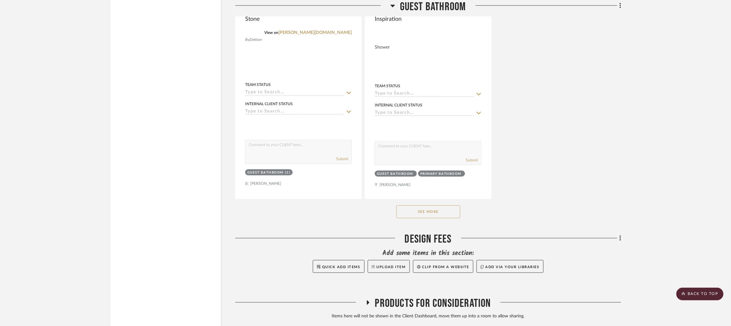
click at [433, 218] on button "See More" at bounding box center [428, 211] width 64 height 13
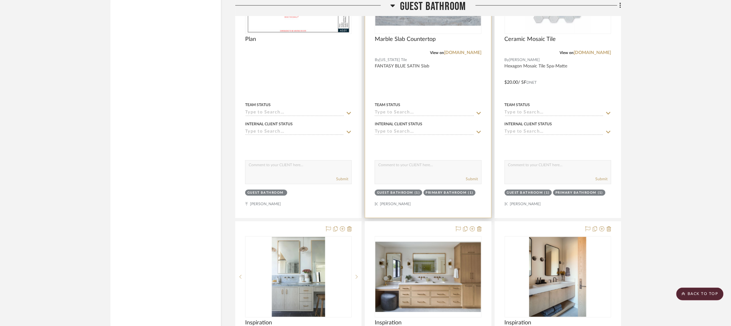
scroll to position [4222, 0]
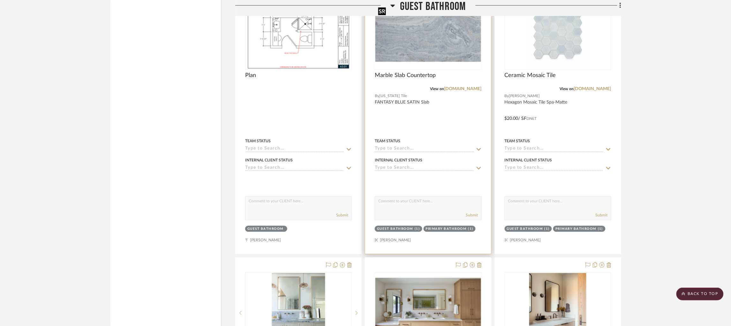
click at [440, 47] on img "0" at bounding box center [427, 29] width 105 height 64
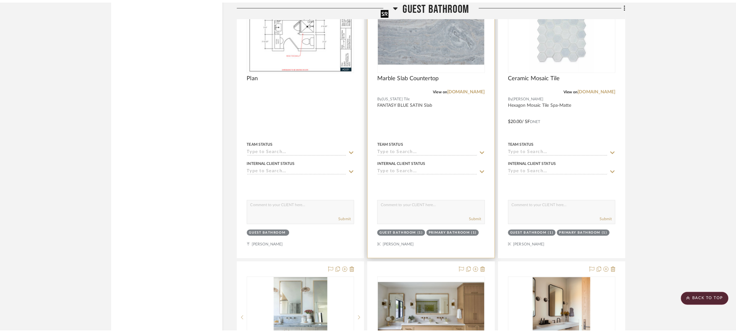
scroll to position [0, 0]
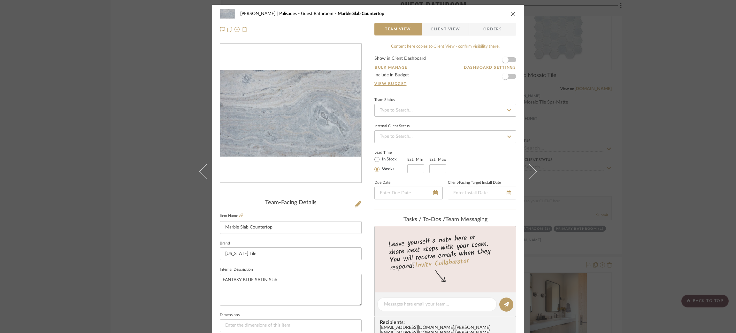
click at [592, 96] on div "Strahan | Palisades Guest Bathroom Marble Slab Countertop Team View Client View…" at bounding box center [368, 166] width 736 height 333
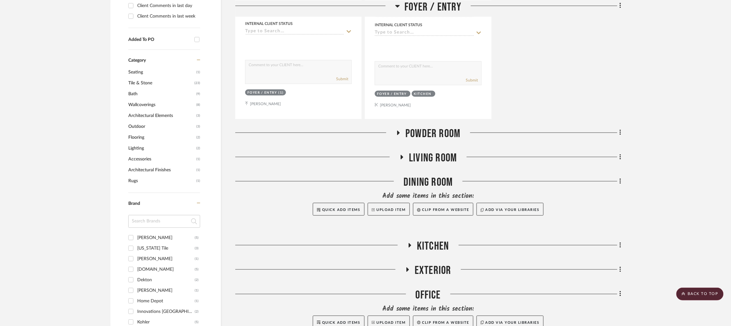
scroll to position [335, 0]
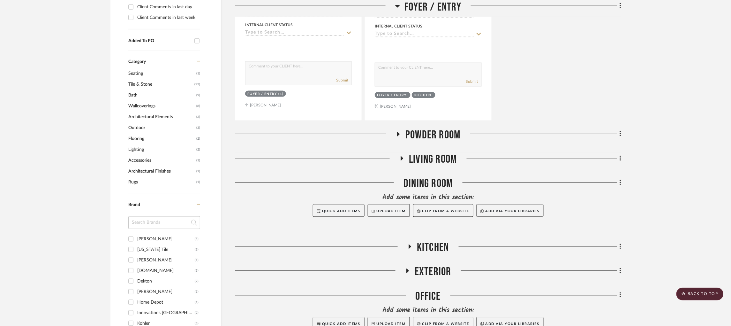
click at [398, 133] on icon at bounding box center [398, 134] width 3 height 4
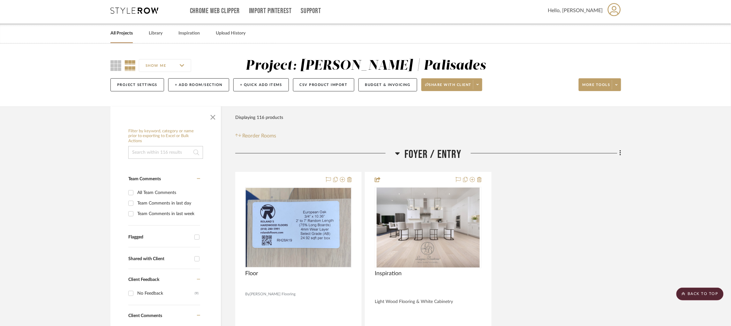
scroll to position [0, 0]
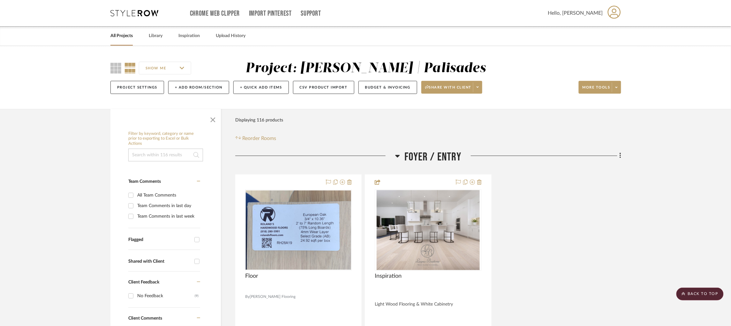
click at [397, 155] on icon at bounding box center [397, 156] width 4 height 3
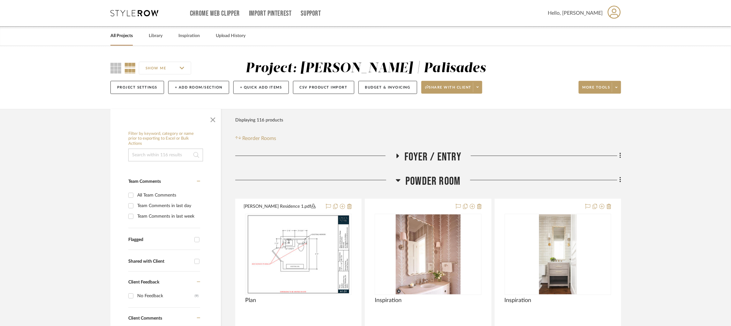
click at [397, 179] on icon at bounding box center [398, 180] width 5 height 8
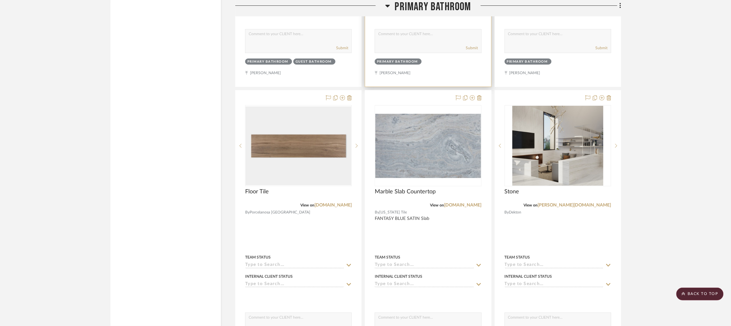
scroll to position [1724, 0]
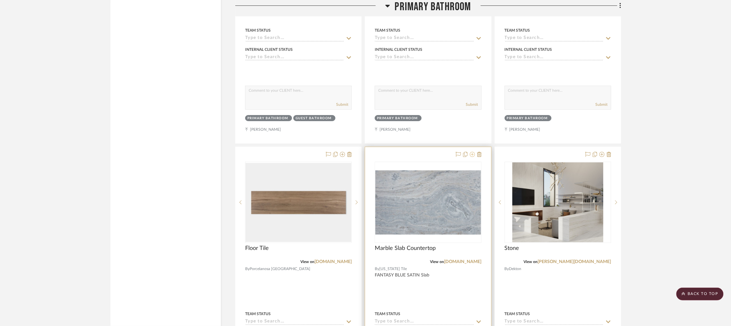
click at [470, 157] on icon at bounding box center [472, 154] width 5 height 5
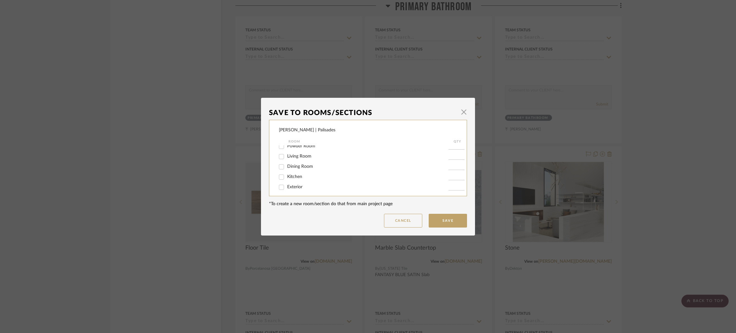
scroll to position [0, 0]
click at [278, 158] on input "Powder Room" at bounding box center [281, 160] width 10 height 10
checkbox input "true"
type input "1"
click at [455, 219] on button "Save" at bounding box center [447, 221] width 38 height 14
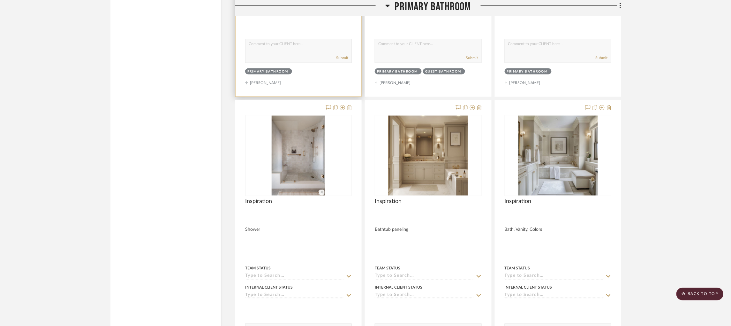
scroll to position [1197, 0]
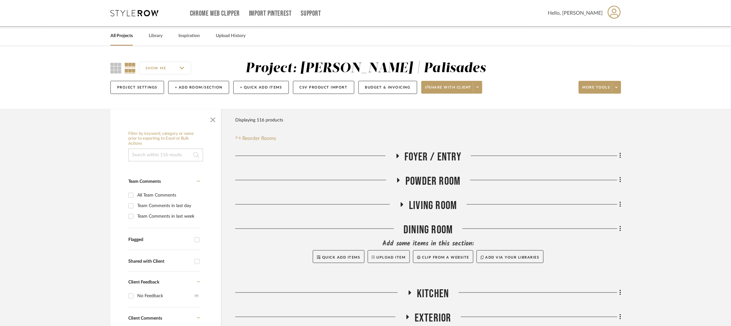
click at [397, 179] on icon at bounding box center [398, 180] width 3 height 4
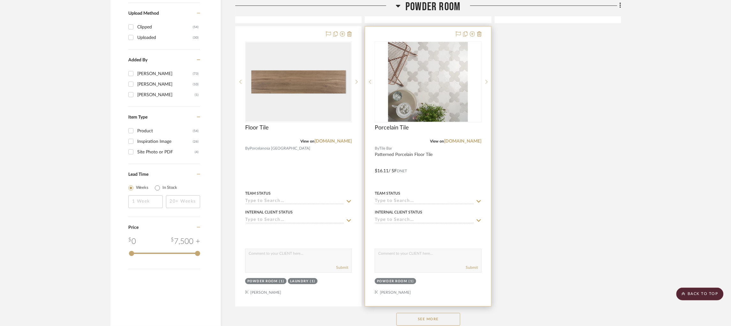
scroll to position [742, 0]
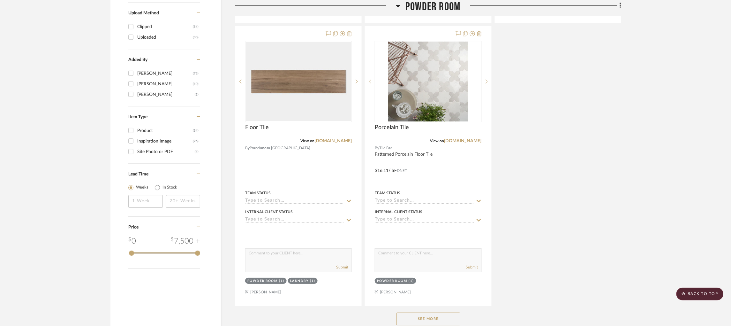
click at [441, 316] on button "See More" at bounding box center [428, 318] width 64 height 13
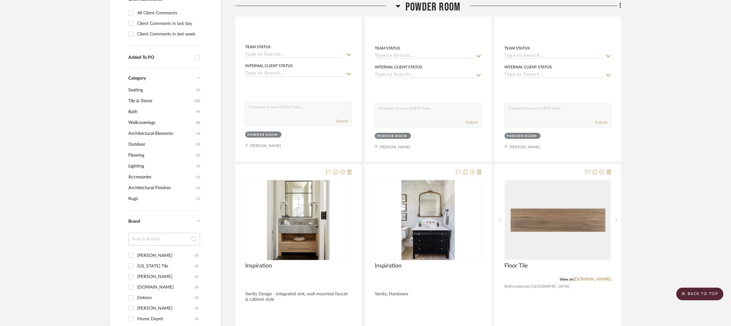
scroll to position [0, 0]
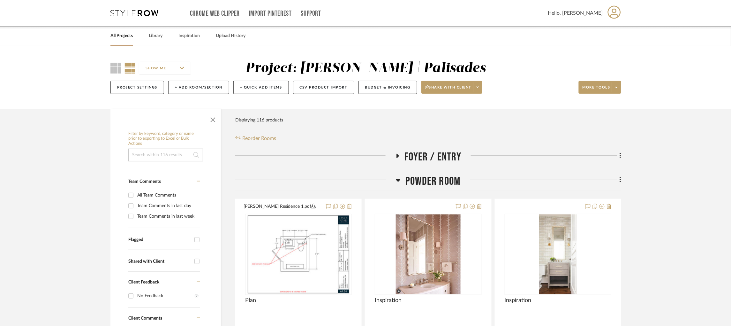
click at [397, 178] on icon at bounding box center [398, 180] width 5 height 8
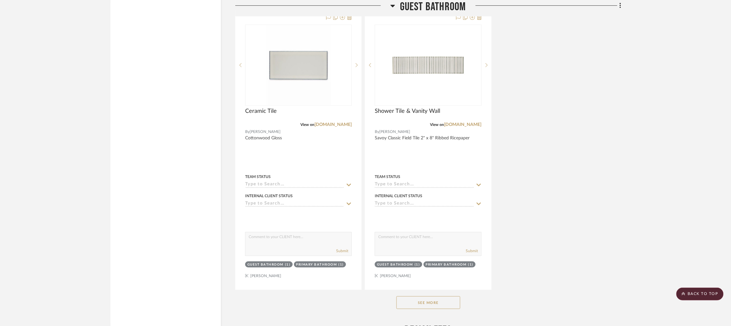
scroll to position [1963, 0]
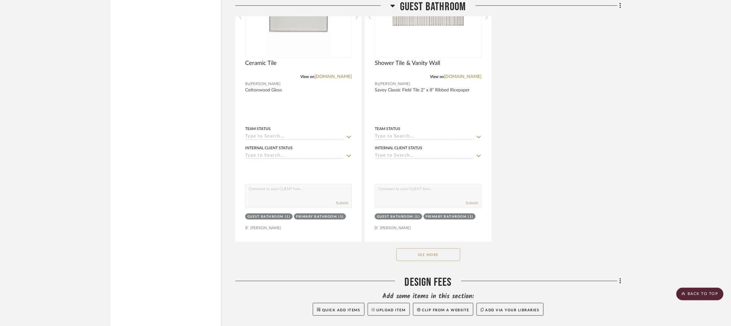
click at [432, 258] on button "See More" at bounding box center [428, 254] width 64 height 13
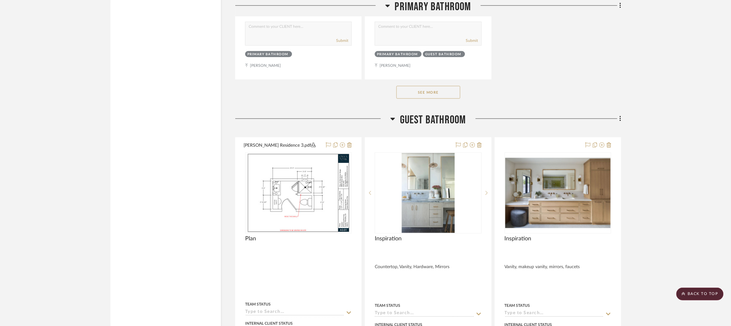
scroll to position [1217, 0]
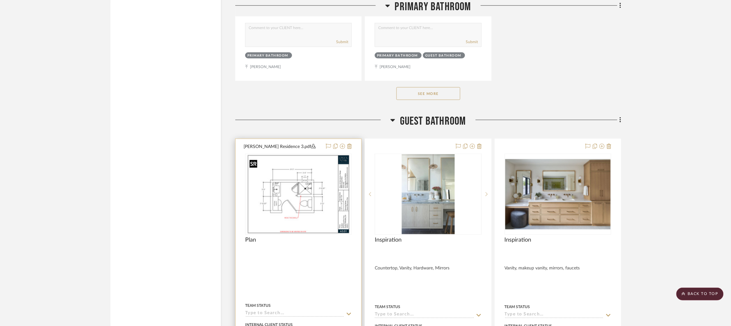
click at [293, 200] on img "0" at bounding box center [298, 194] width 103 height 80
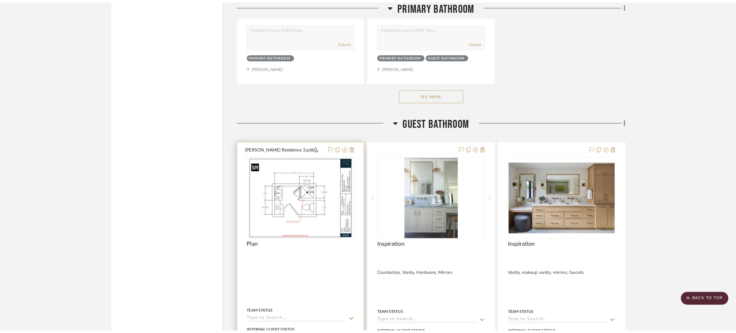
scroll to position [0, 0]
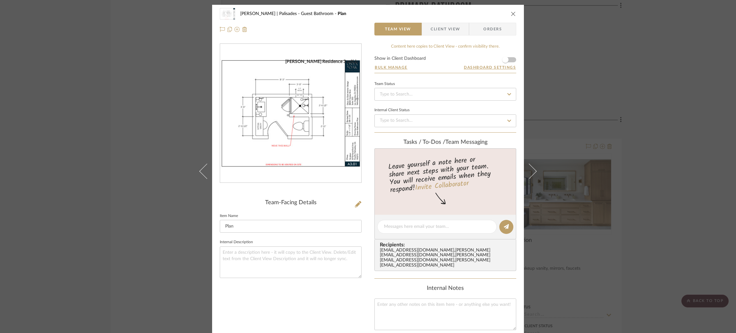
click at [570, 152] on div "Strahan | Palisades Guest Bathroom Plan Team View Client View Orders Strahan Re…" at bounding box center [368, 166] width 736 height 333
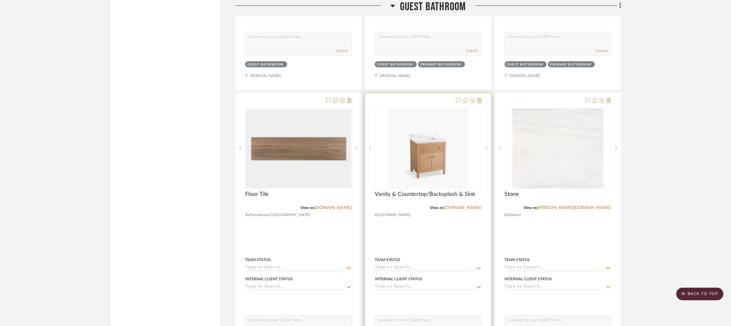
scroll to position [2127, 0]
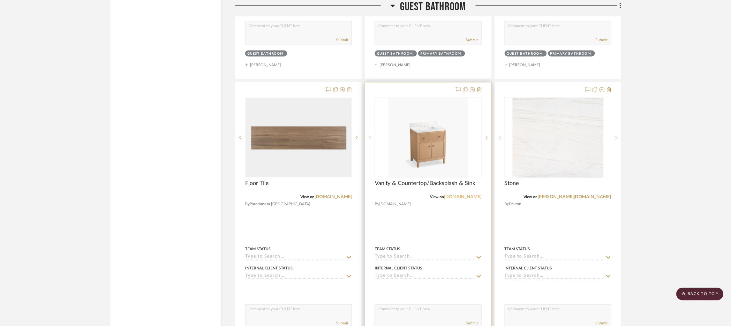
click at [468, 199] on link "build.com" at bounding box center [462, 197] width 37 height 4
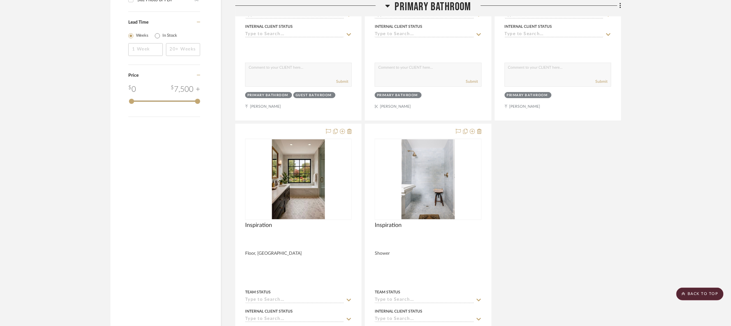
scroll to position [1026, 0]
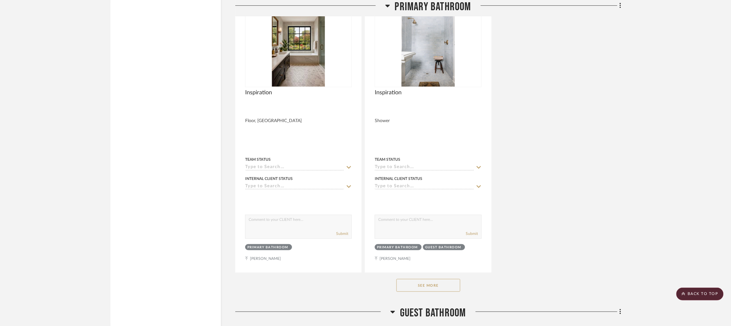
click at [435, 288] on button "See More" at bounding box center [428, 285] width 64 height 13
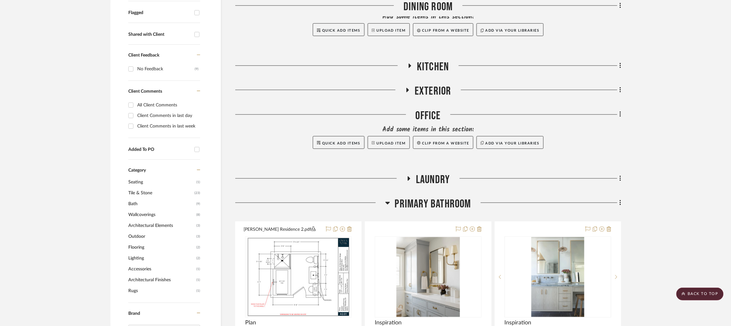
scroll to position [355, 0]
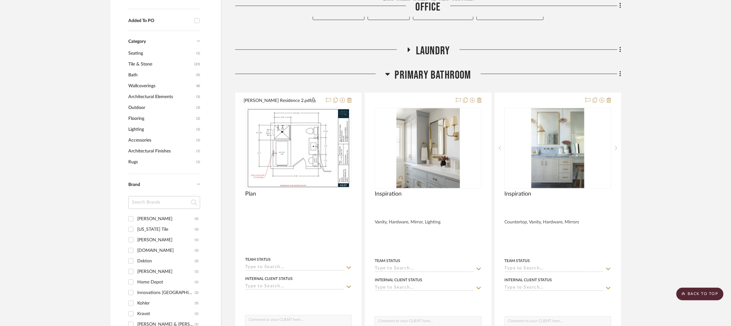
click at [384, 77] on div at bounding box center [310, 76] width 150 height 16
click at [387, 74] on icon at bounding box center [387, 74] width 4 height 3
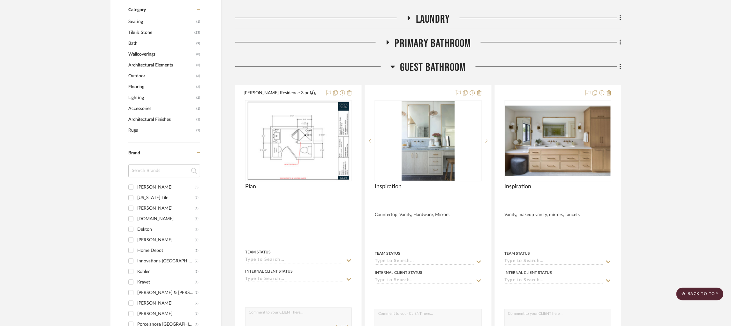
scroll to position [403, 0]
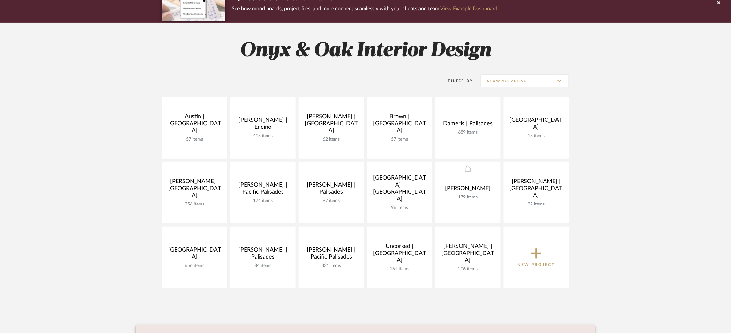
scroll to position [117, 0]
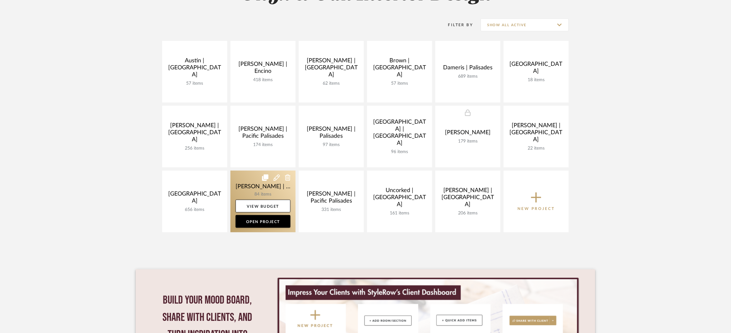
click at [242, 181] on link at bounding box center [262, 201] width 65 height 62
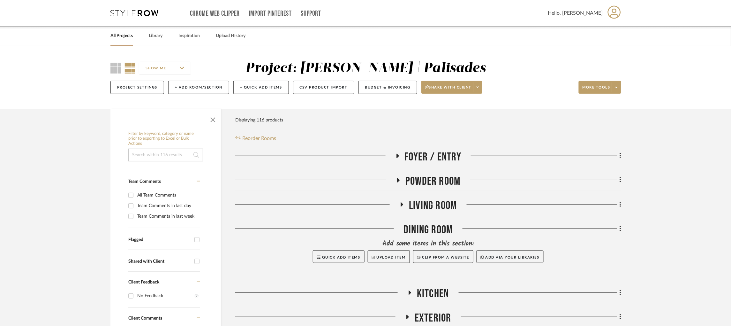
click at [398, 181] on icon at bounding box center [398, 180] width 3 height 4
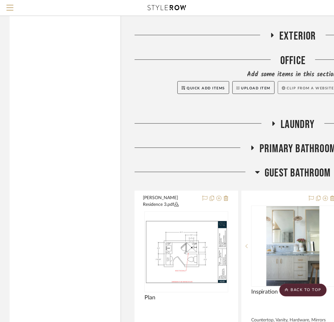
scroll to position [1149, 0]
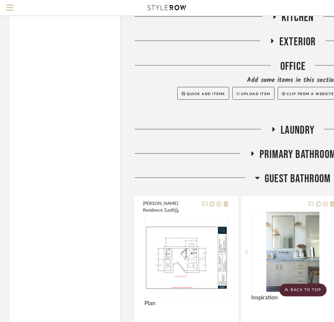
click at [252, 151] on icon at bounding box center [252, 153] width 3 height 4
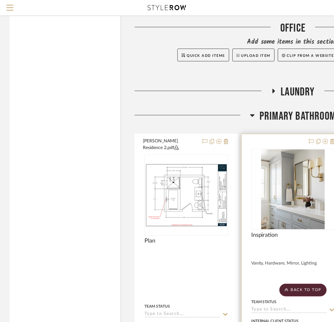
scroll to position [1245, 0]
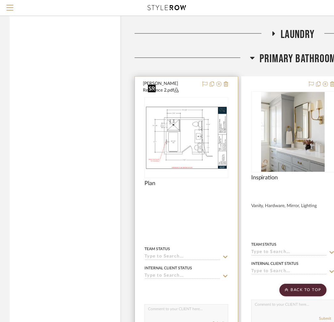
click at [185, 113] on img "0" at bounding box center [186, 138] width 82 height 64
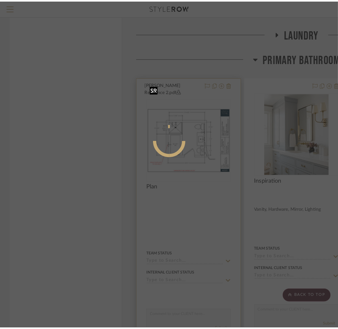
scroll to position [0, 0]
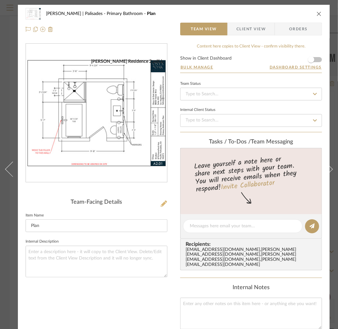
click at [163, 203] on icon at bounding box center [164, 204] width 6 height 6
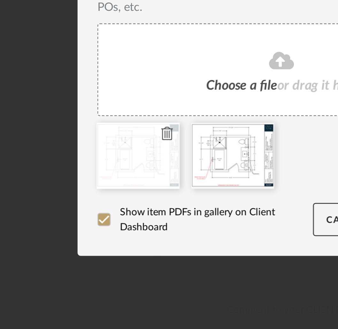
click at [123, 240] on icon at bounding box center [125, 240] width 4 height 5
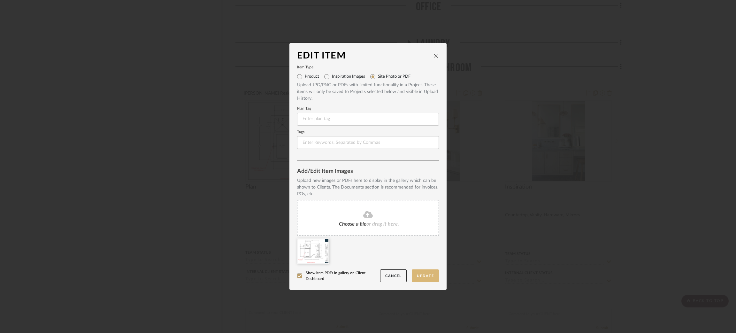
click at [417, 276] on button "Update" at bounding box center [424, 275] width 27 height 13
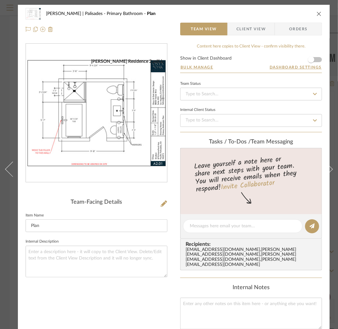
click at [320, 13] on icon "close" at bounding box center [318, 13] width 5 height 5
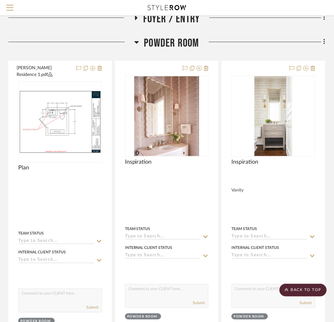
scroll to position [0, 229]
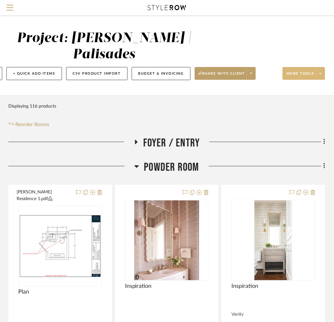
click at [315, 69] on span at bounding box center [319, 74] width 9 height 10
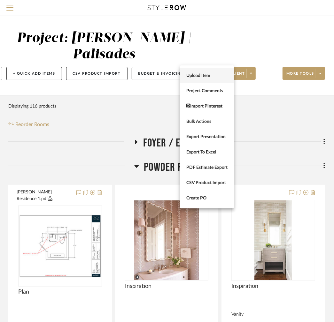
click at [215, 75] on span "Upload Item" at bounding box center [206, 75] width 41 height 5
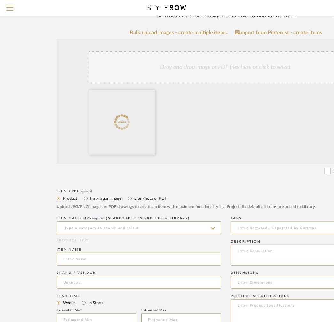
scroll to position [96, 6]
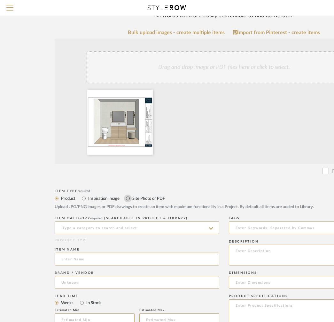
click at [126, 195] on input "Site Photo or PDF" at bounding box center [128, 199] width 8 height 8
radio input "true"
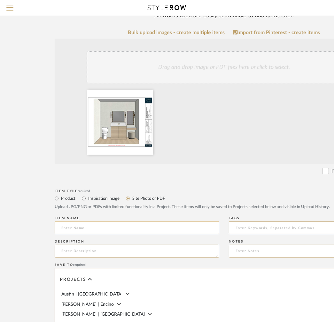
click at [76, 222] on input at bounding box center [137, 228] width 164 height 13
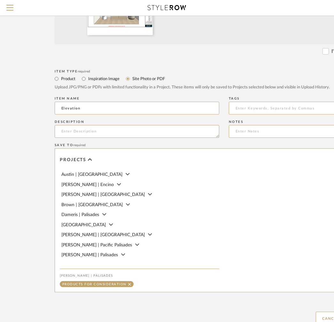
scroll to position [240, 6]
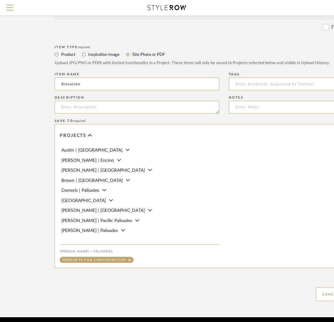
drag, startPoint x: 28, startPoint y: 57, endPoint x: 23, endPoint y: 57, distance: 5.1
click at [23, 57] on form "Bulk upload images - create multiple items Import from Pinterest - create items…" at bounding box center [223, 94] width 407 height 416
click at [61, 78] on input "Perspective" at bounding box center [137, 84] width 164 height 13
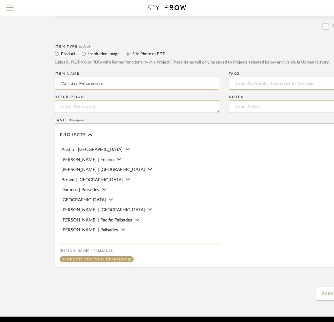
scroll to position [240, 6]
click at [79, 77] on input "VanitPespective" at bounding box center [137, 83] width 164 height 13
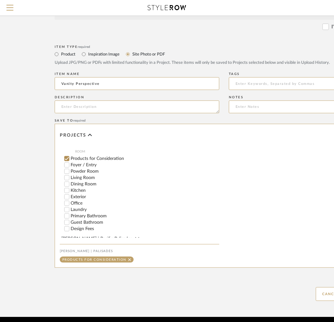
scroll to position [141, 0]
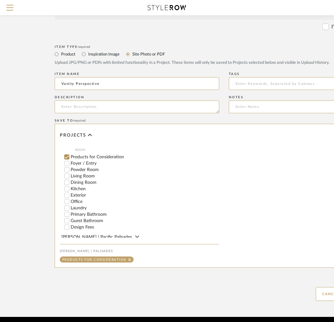
type input "Vanity Perspective"
click at [66, 211] on input "Primary Bathroom" at bounding box center [67, 214] width 6 height 6
checkbox input "false"
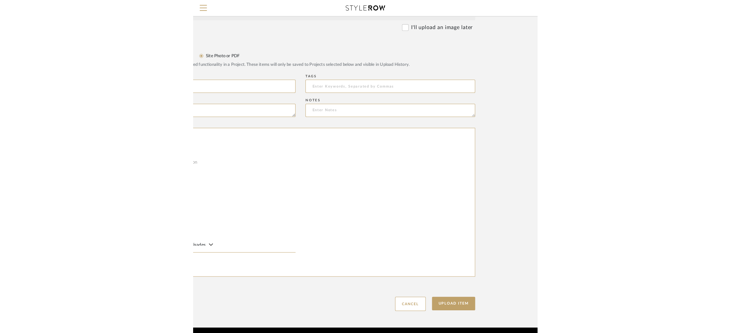
scroll to position [230, 0]
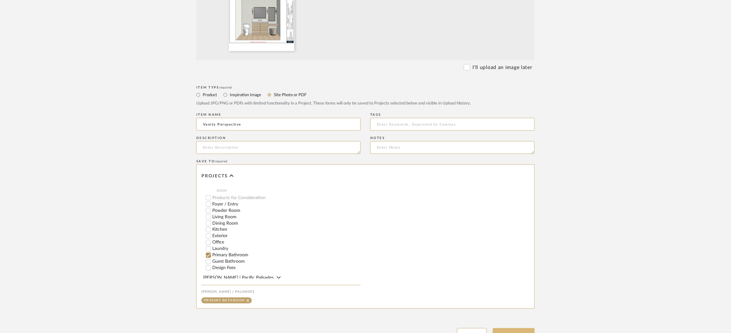
click at [512, 328] on button "Upload Item" at bounding box center [514, 334] width 42 height 13
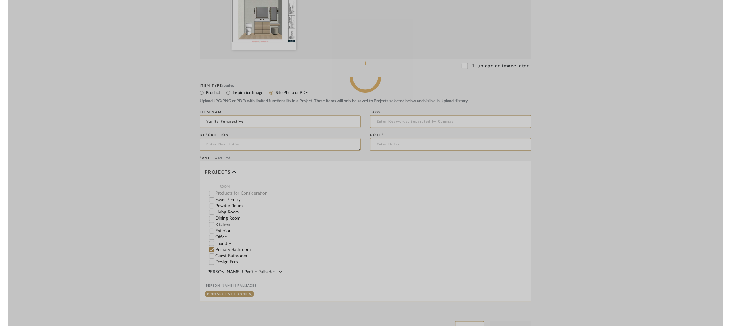
scroll to position [0, 0]
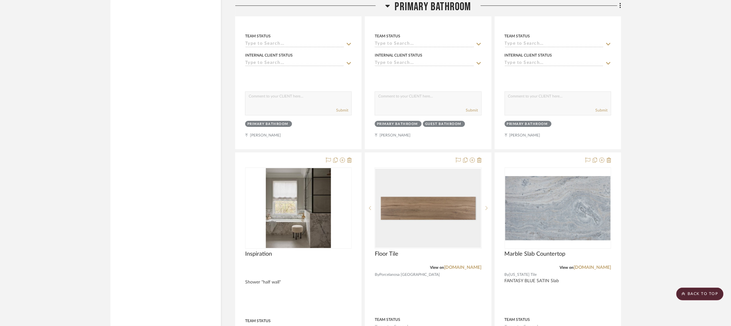
scroll to position [2648, 0]
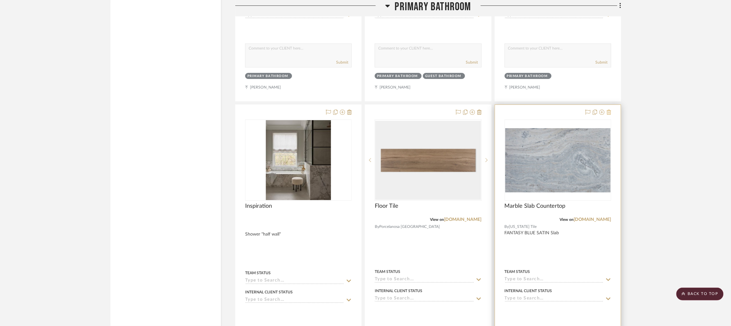
click at [608, 115] on icon at bounding box center [609, 111] width 4 height 5
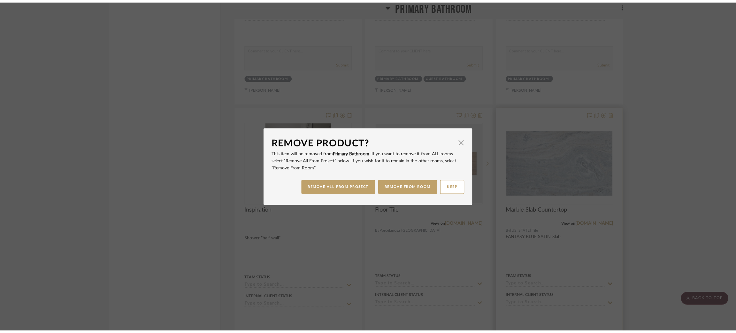
scroll to position [0, 0]
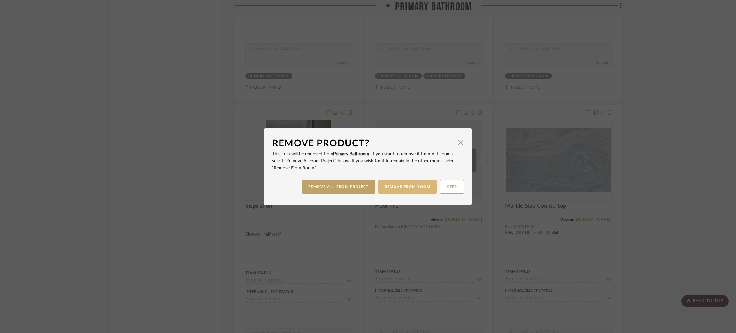
click at [432, 188] on button "REMOVE FROM ROOM" at bounding box center [407, 187] width 58 height 14
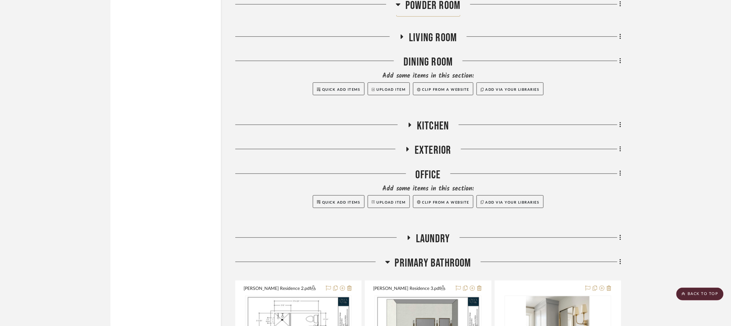
scroll to position [1211, 0]
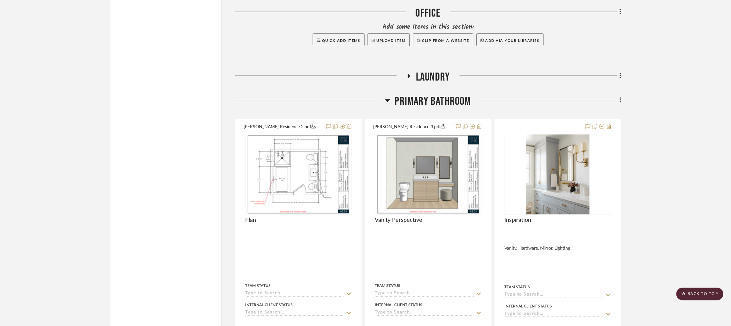
click at [388, 101] on icon at bounding box center [387, 100] width 4 height 3
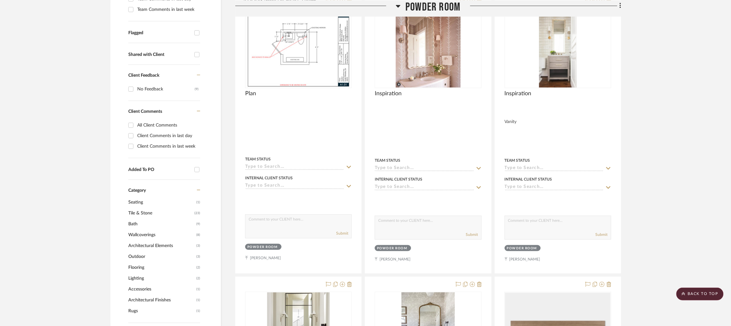
scroll to position [0, 0]
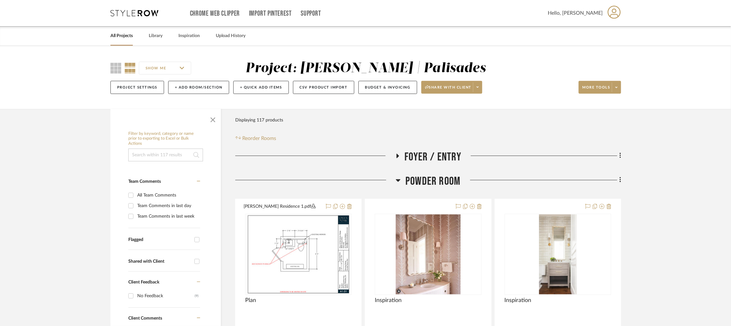
click at [399, 179] on icon at bounding box center [398, 180] width 5 height 8
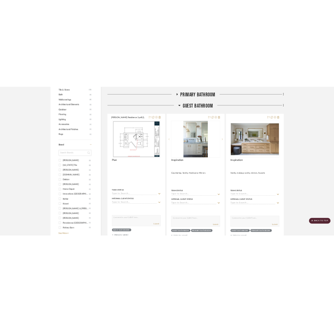
scroll to position [335, 0]
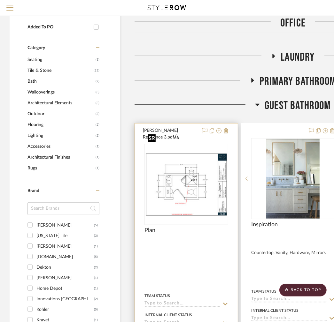
click at [0, 0] on img at bounding box center [0, 0] width 0 height 0
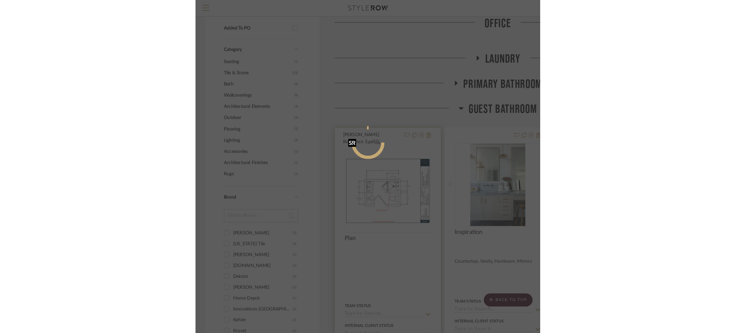
scroll to position [0, 0]
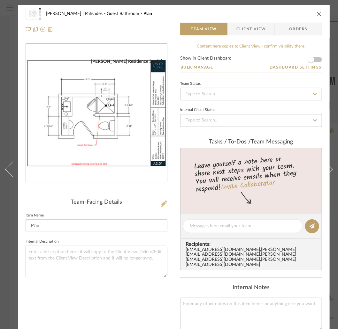
click at [161, 204] on icon at bounding box center [164, 204] width 6 height 6
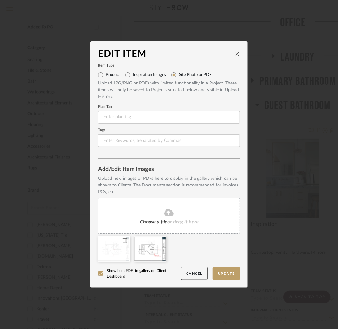
click at [124, 241] on icon at bounding box center [125, 240] width 4 height 5
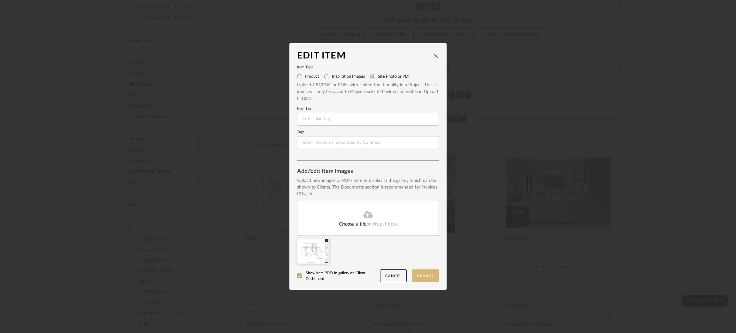
click at [426, 274] on button "Update" at bounding box center [424, 275] width 27 height 13
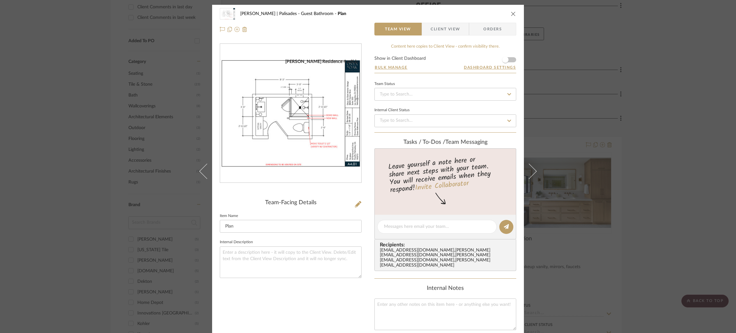
click at [658, 69] on div "Strahan | Palisades Guest Bathroom Plan Team View Client View Orders Strahan Re…" at bounding box center [368, 166] width 736 height 333
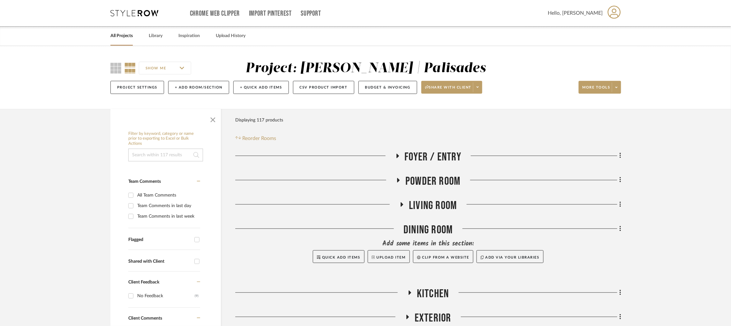
click at [129, 11] on icon at bounding box center [134, 13] width 48 height 6
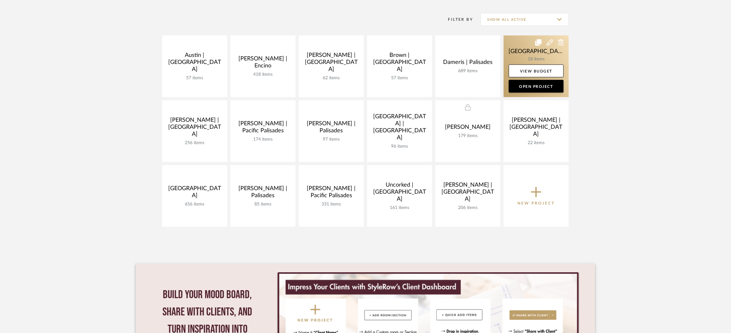
scroll to position [132, 0]
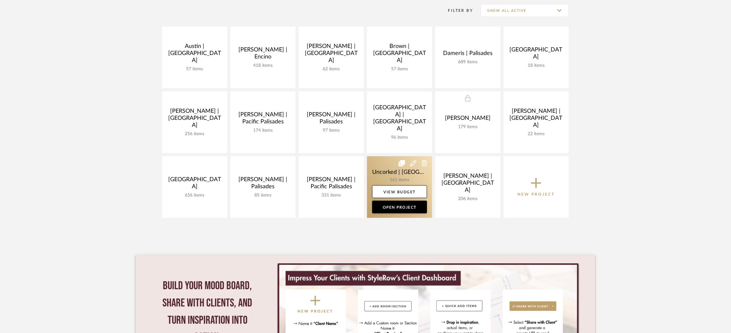
click at [375, 170] on link at bounding box center [399, 187] width 65 height 62
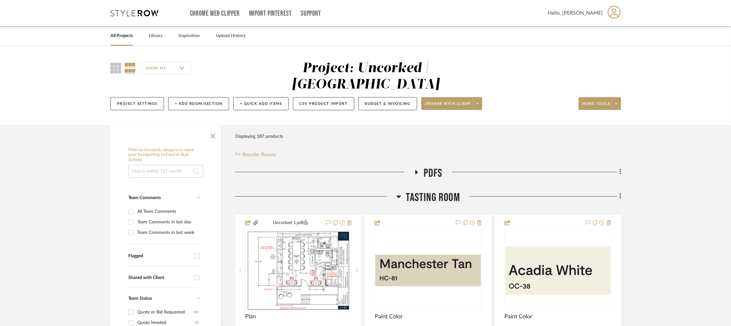
scroll to position [74, 0]
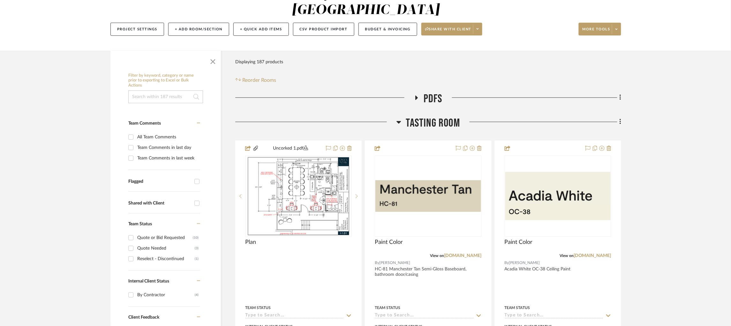
click at [397, 118] on icon at bounding box center [398, 122] width 5 height 8
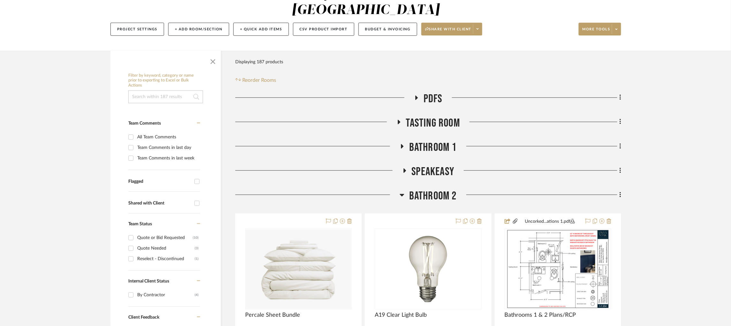
click at [402, 194] on icon at bounding box center [402, 195] width 4 height 3
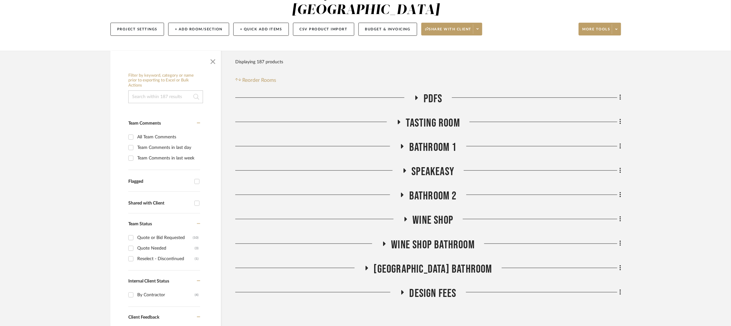
click at [405, 192] on icon at bounding box center [402, 194] width 8 height 5
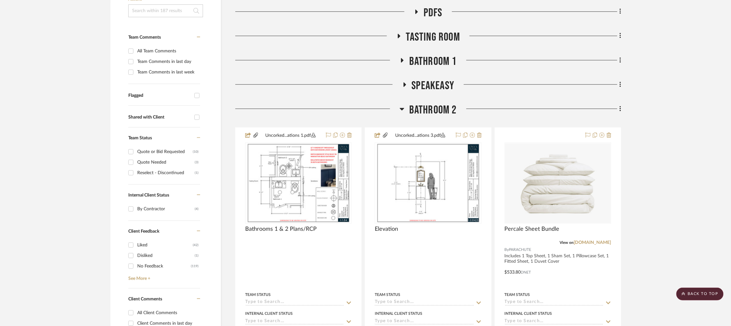
scroll to position [159, 0]
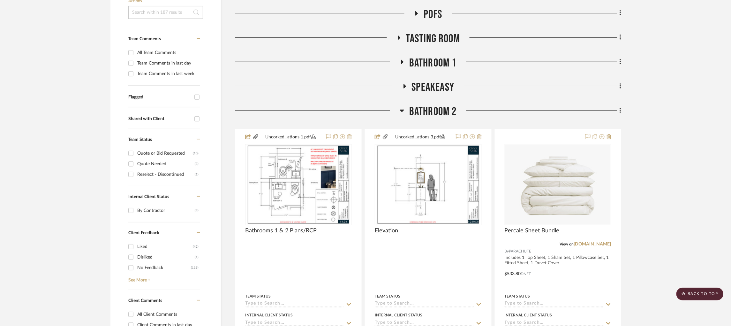
click at [401, 109] on icon at bounding box center [402, 110] width 4 height 3
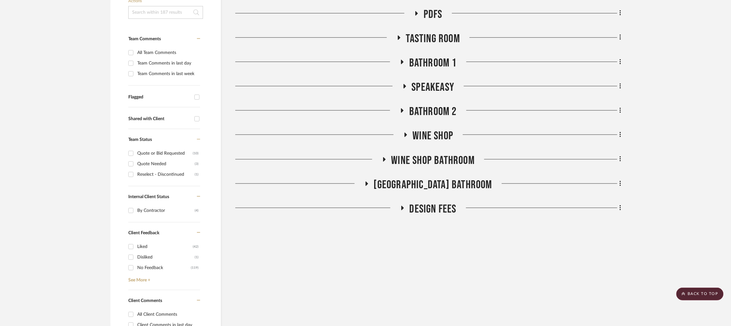
click at [401, 108] on icon at bounding box center [402, 110] width 8 height 5
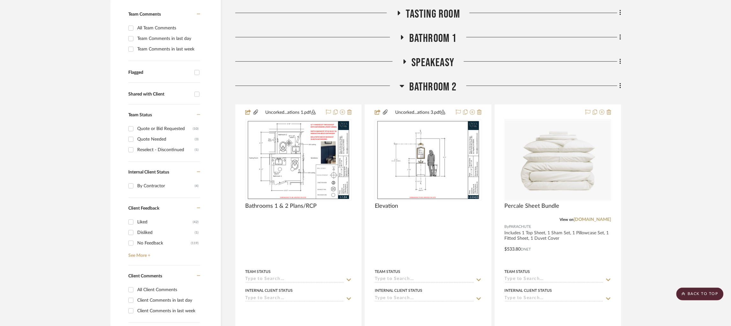
scroll to position [181, 0]
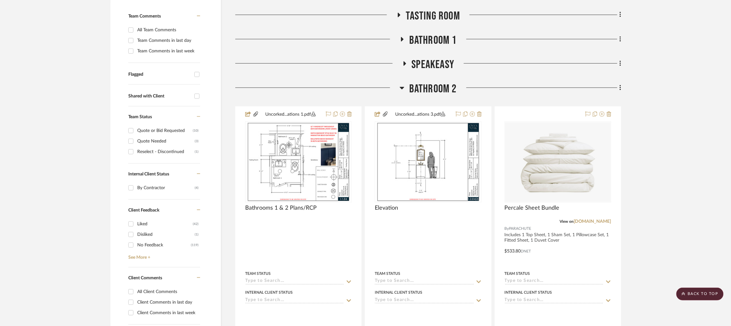
click at [401, 84] on icon at bounding box center [402, 88] width 5 height 8
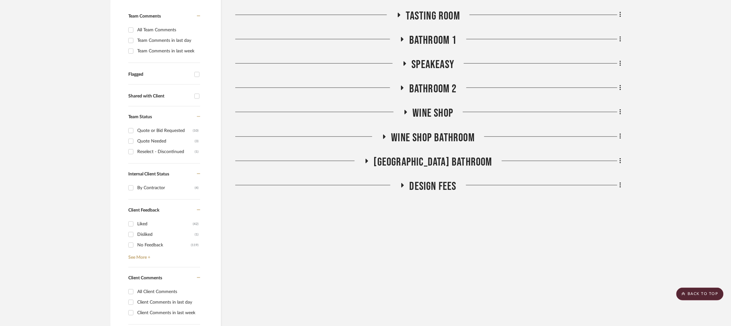
scroll to position [160, 0]
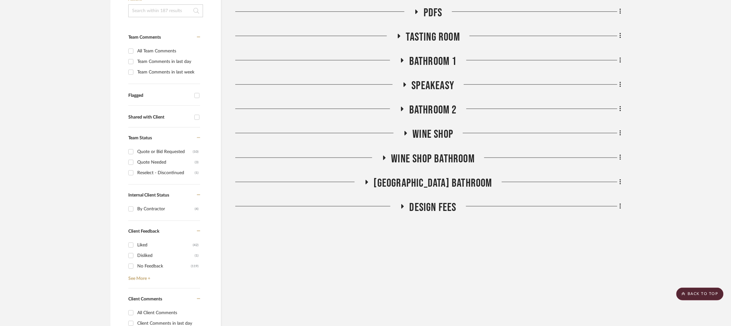
click at [383, 155] on icon at bounding box center [384, 157] width 3 height 4
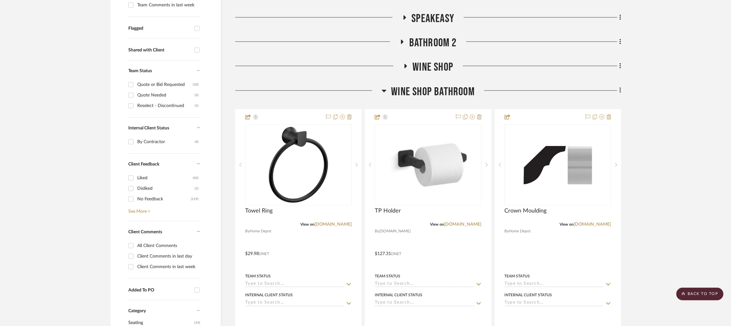
scroll to position [225, 1]
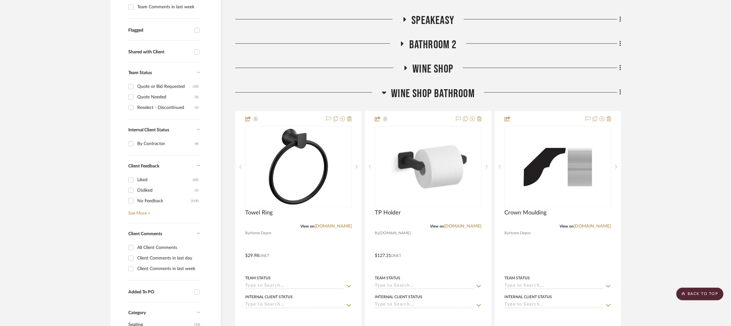
click at [382, 92] on icon at bounding box center [384, 93] width 4 height 3
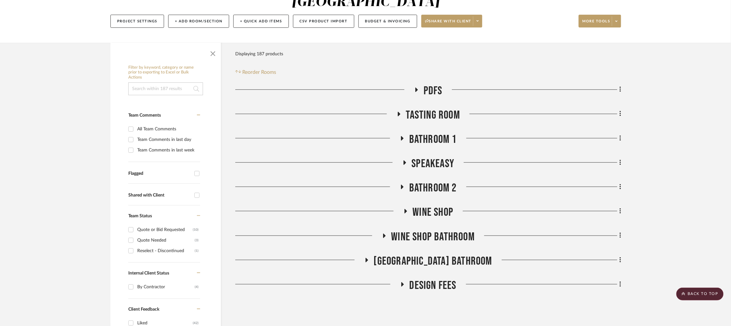
scroll to position [80, 1]
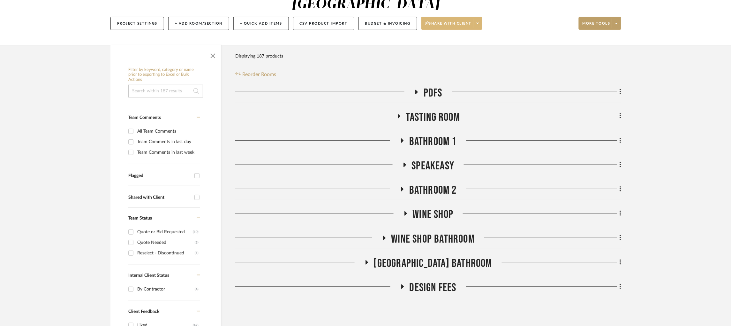
click at [479, 19] on span at bounding box center [477, 24] width 9 height 10
click at [461, 25] on span "Preview Client Dashboard" at bounding box center [453, 24] width 55 height 5
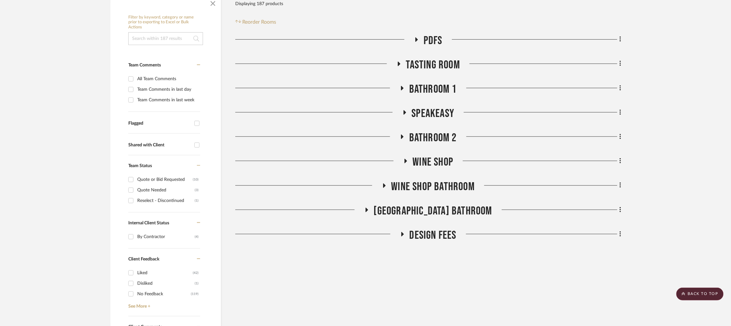
scroll to position [130, 1]
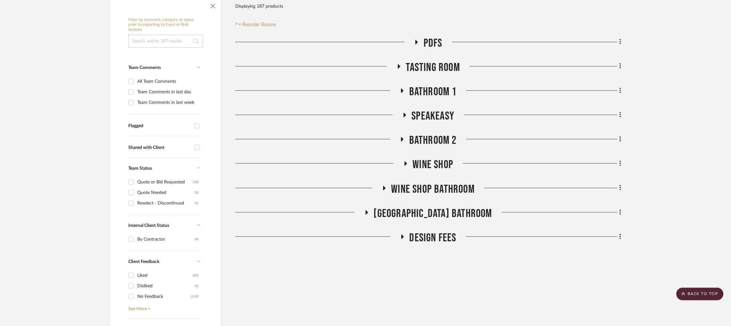
click at [404, 161] on icon at bounding box center [405, 163] width 3 height 4
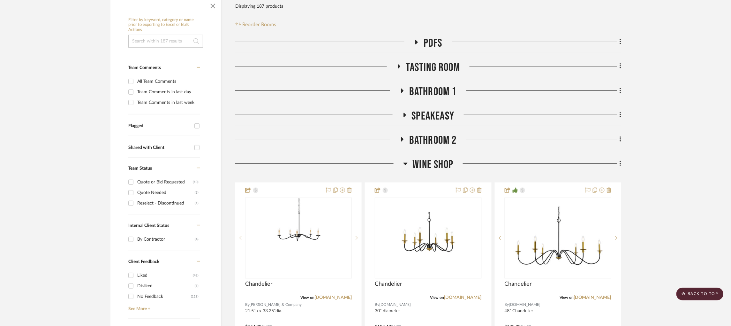
click at [404, 162] on icon at bounding box center [405, 163] width 4 height 3
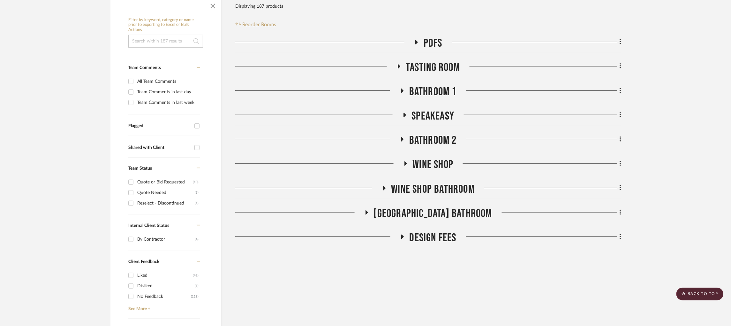
click at [401, 113] on icon at bounding box center [405, 115] width 8 height 5
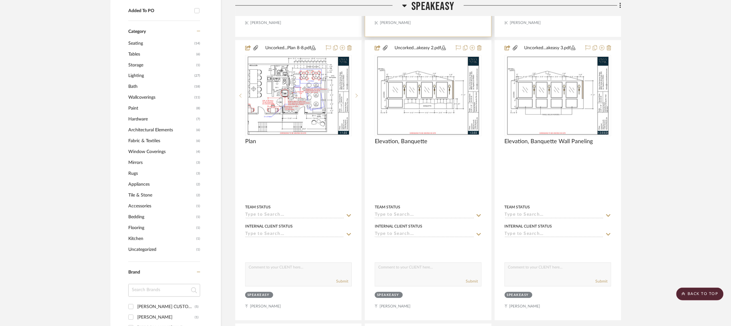
scroll to position [503, 1]
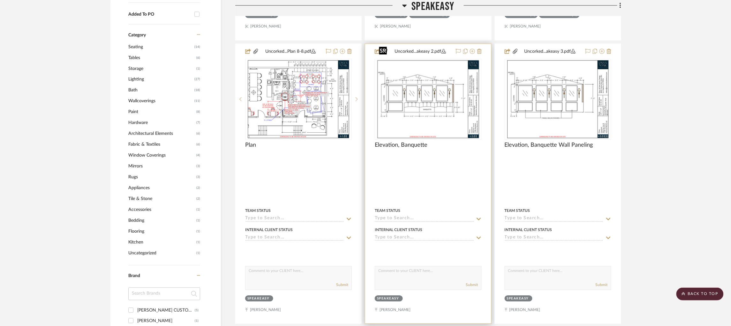
click at [436, 87] on img "0" at bounding box center [427, 99] width 103 height 80
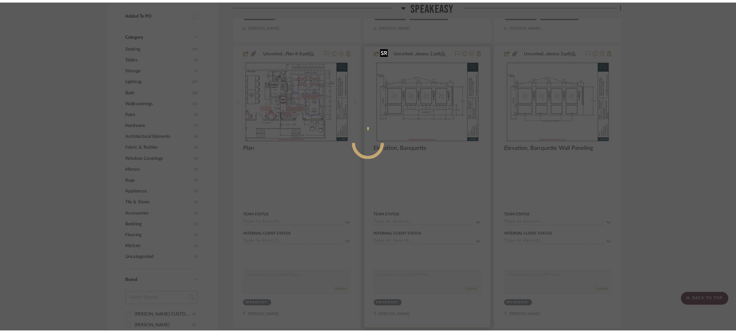
scroll to position [0, 0]
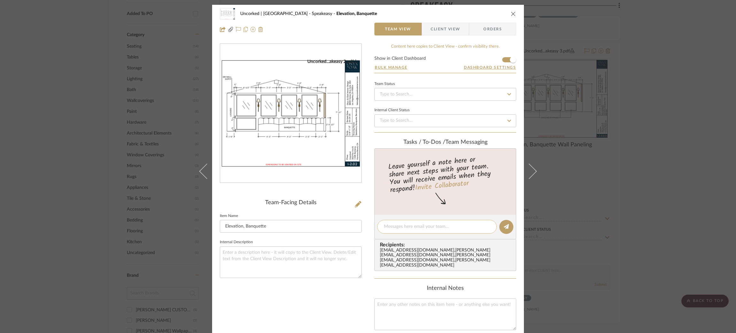
click at [401, 221] on div at bounding box center [436, 227] width 119 height 14
click at [401, 227] on textarea at bounding box center [437, 226] width 106 height 7
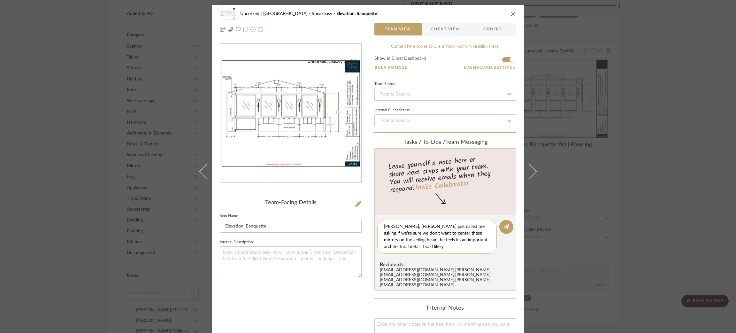
type textarea "Felicia, Chuck just called me asking if we're sure we don't want to center thes…"
drag, startPoint x: 404, startPoint y: 247, endPoint x: 368, endPoint y: 211, distance: 50.8
click at [368, 211] on div "Uncorked | Hermosa Beach Speakeasy Elevation, Banquette Team View Client View O…" at bounding box center [368, 245] width 312 height 480
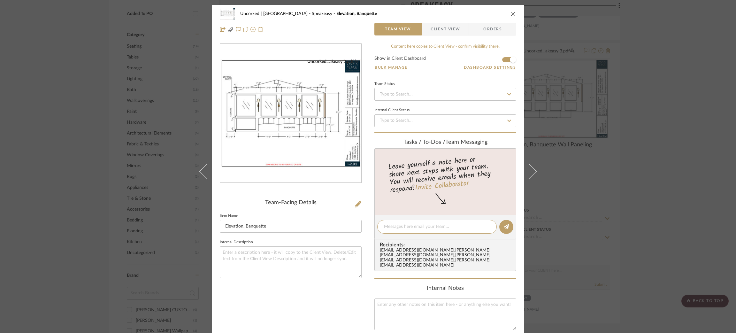
click at [69, 87] on div "Uncorked | Hermosa Beach Speakeasy Elevation, Banquette Team View Client View O…" at bounding box center [368, 166] width 736 height 333
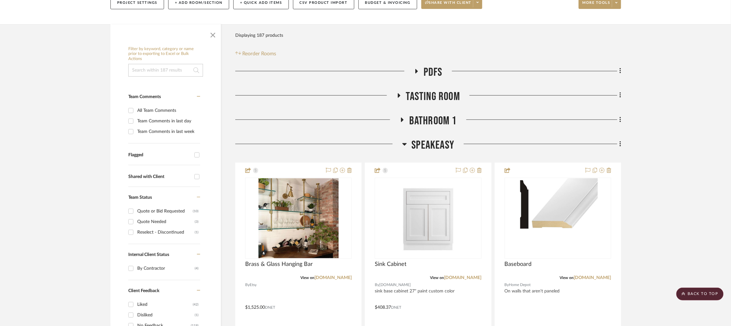
scroll to position [0, 1]
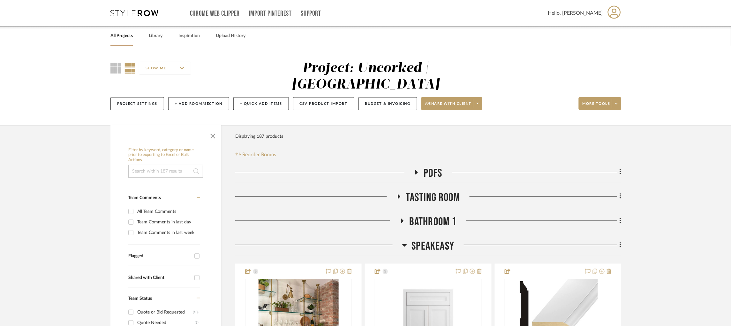
click at [120, 9] on div "Chrome Web Clipper Import Pinterest Support All Projects Library Inspiration Up…" at bounding box center [365, 13] width 511 height 26
click at [118, 14] on icon at bounding box center [134, 13] width 48 height 6
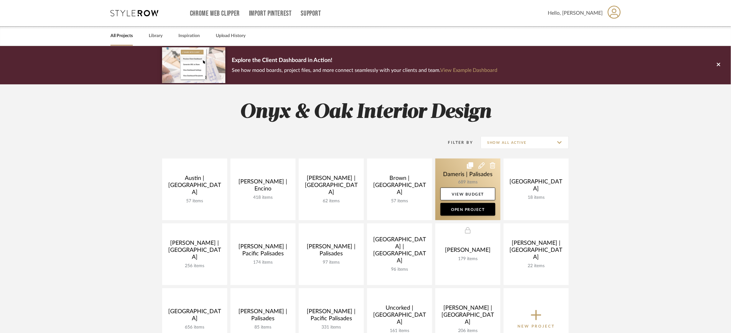
scroll to position [223, 0]
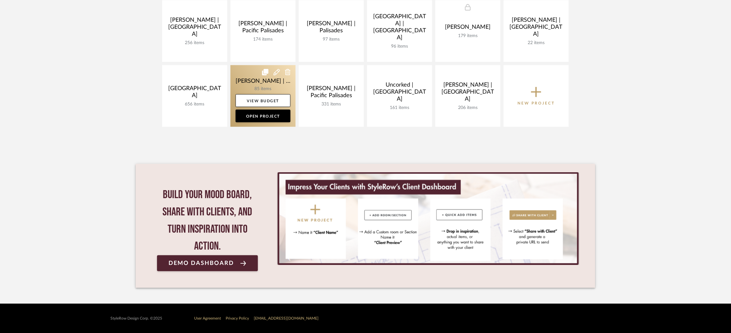
click at [244, 78] on link at bounding box center [262, 96] width 65 height 62
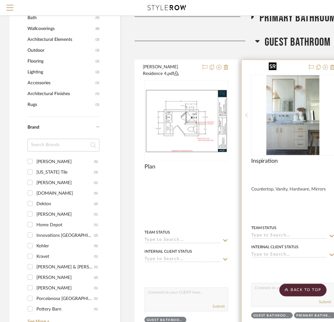
scroll to position [255, 0]
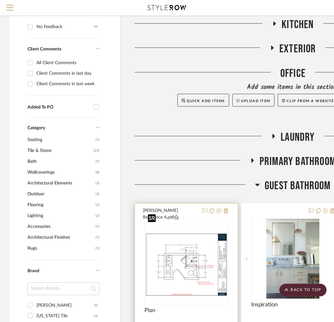
click at [195, 233] on img "0" at bounding box center [186, 265] width 82 height 64
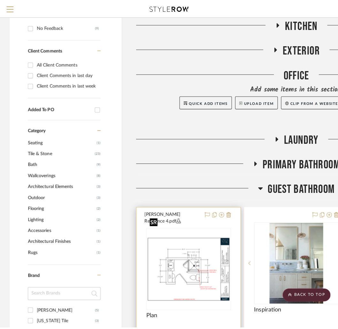
scroll to position [0, 0]
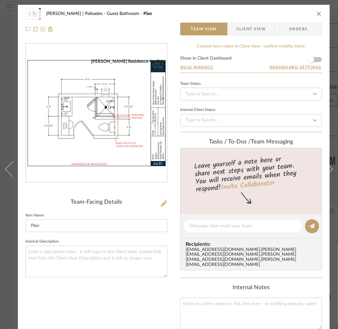
click at [163, 199] on button at bounding box center [163, 204] width 7 height 10
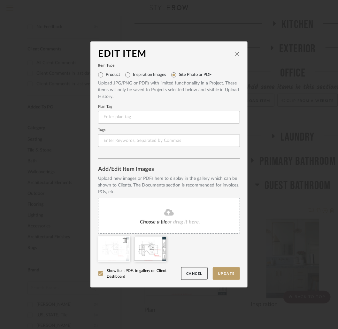
click at [123, 238] on icon at bounding box center [125, 240] width 4 height 5
click at [225, 276] on button "Update" at bounding box center [226, 274] width 27 height 13
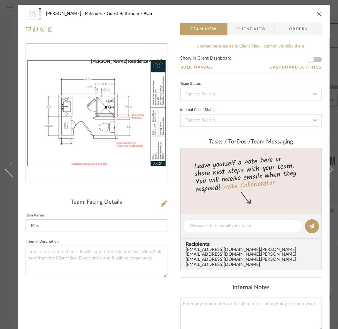
click at [321, 12] on icon "close" at bounding box center [318, 13] width 5 height 5
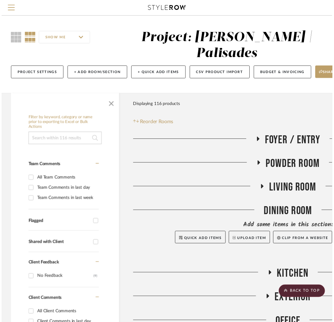
scroll to position [255, 0]
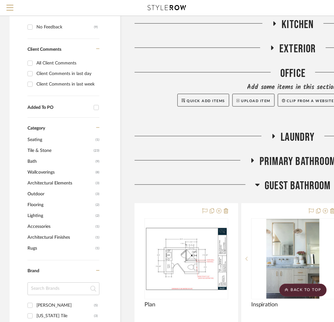
click at [249, 158] on icon at bounding box center [252, 160] width 8 height 5
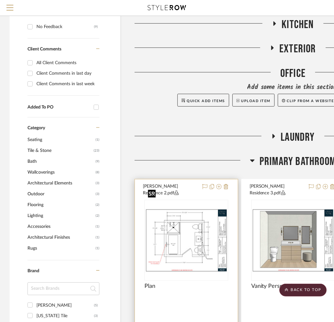
click at [0, 0] on img at bounding box center [0, 0] width 0 height 0
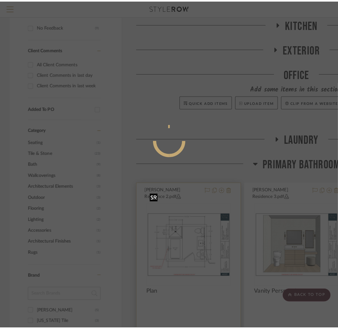
scroll to position [0, 0]
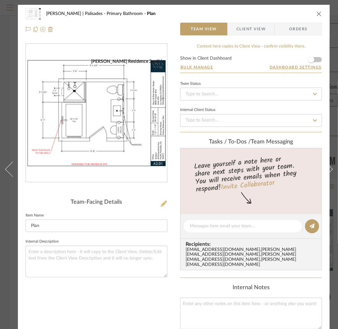
click at [162, 202] on icon at bounding box center [164, 204] width 6 height 6
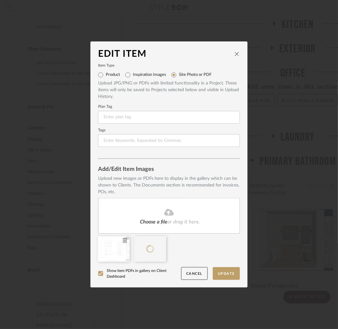
click at [123, 241] on icon at bounding box center [125, 240] width 4 height 5
click at [221, 271] on button "Update" at bounding box center [226, 274] width 27 height 13
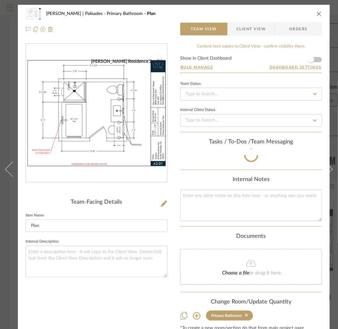
click at [311, 117] on fa-icon at bounding box center [314, 121] width 9 height 8
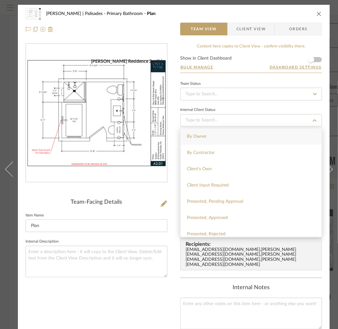
click at [318, 15] on icon "close" at bounding box center [318, 13] width 5 height 5
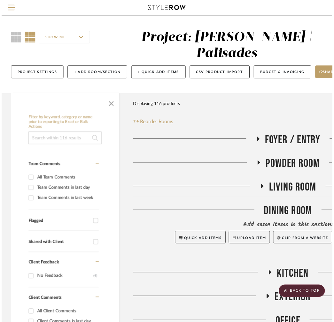
scroll to position [255, 0]
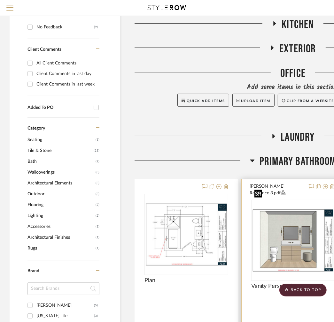
click at [277, 220] on img "0" at bounding box center [293, 241] width 82 height 64
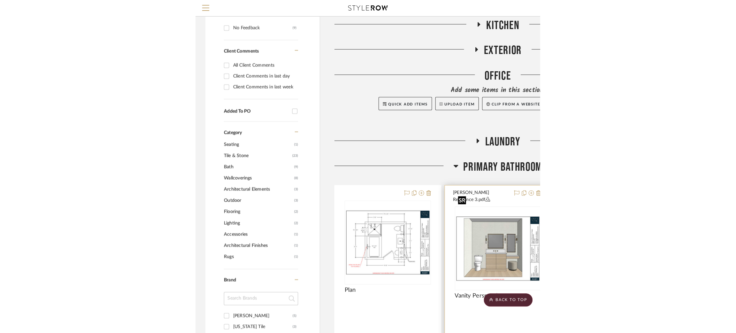
scroll to position [0, 0]
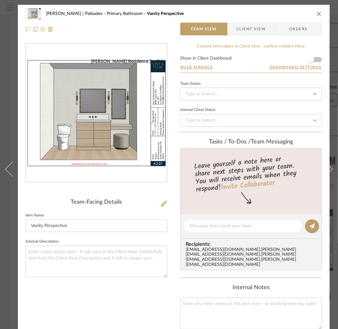
click at [161, 205] on icon at bounding box center [164, 204] width 6 height 6
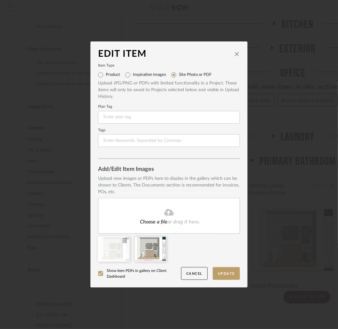
click at [123, 240] on icon at bounding box center [125, 240] width 4 height 5
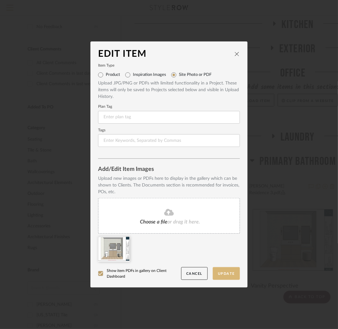
click at [232, 275] on button "Update" at bounding box center [226, 274] width 27 height 13
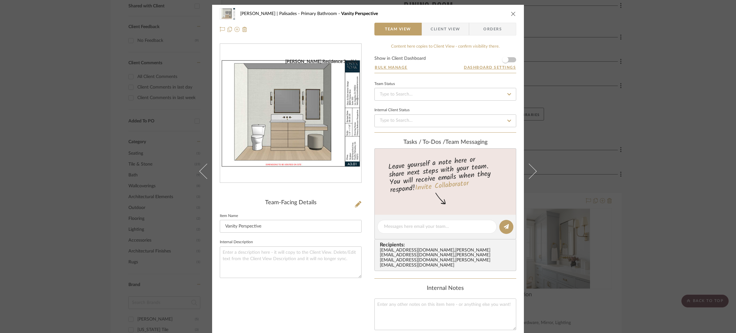
click at [622, 59] on div "Strahan | Palisades Primary Bathroom Vanity Perspective Team View Client View O…" at bounding box center [368, 166] width 736 height 333
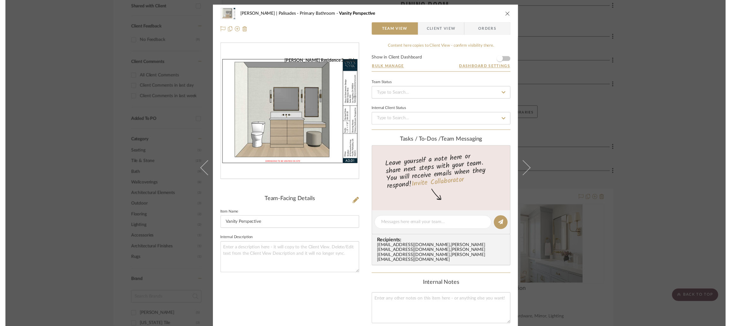
scroll to position [255, 0]
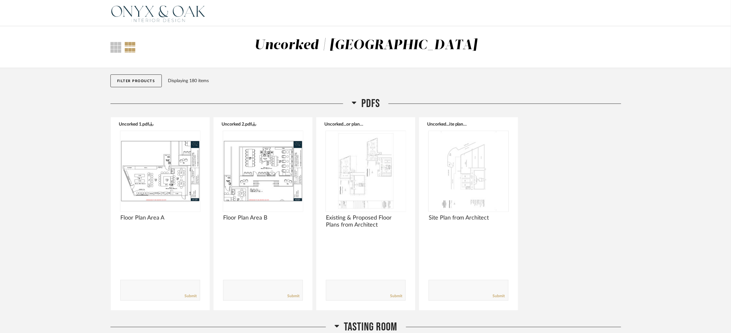
click at [175, 13] on img at bounding box center [158, 13] width 96 height 26
click at [161, 13] on img at bounding box center [158, 13] width 96 height 26
